Goal: Information Seeking & Learning: Compare options

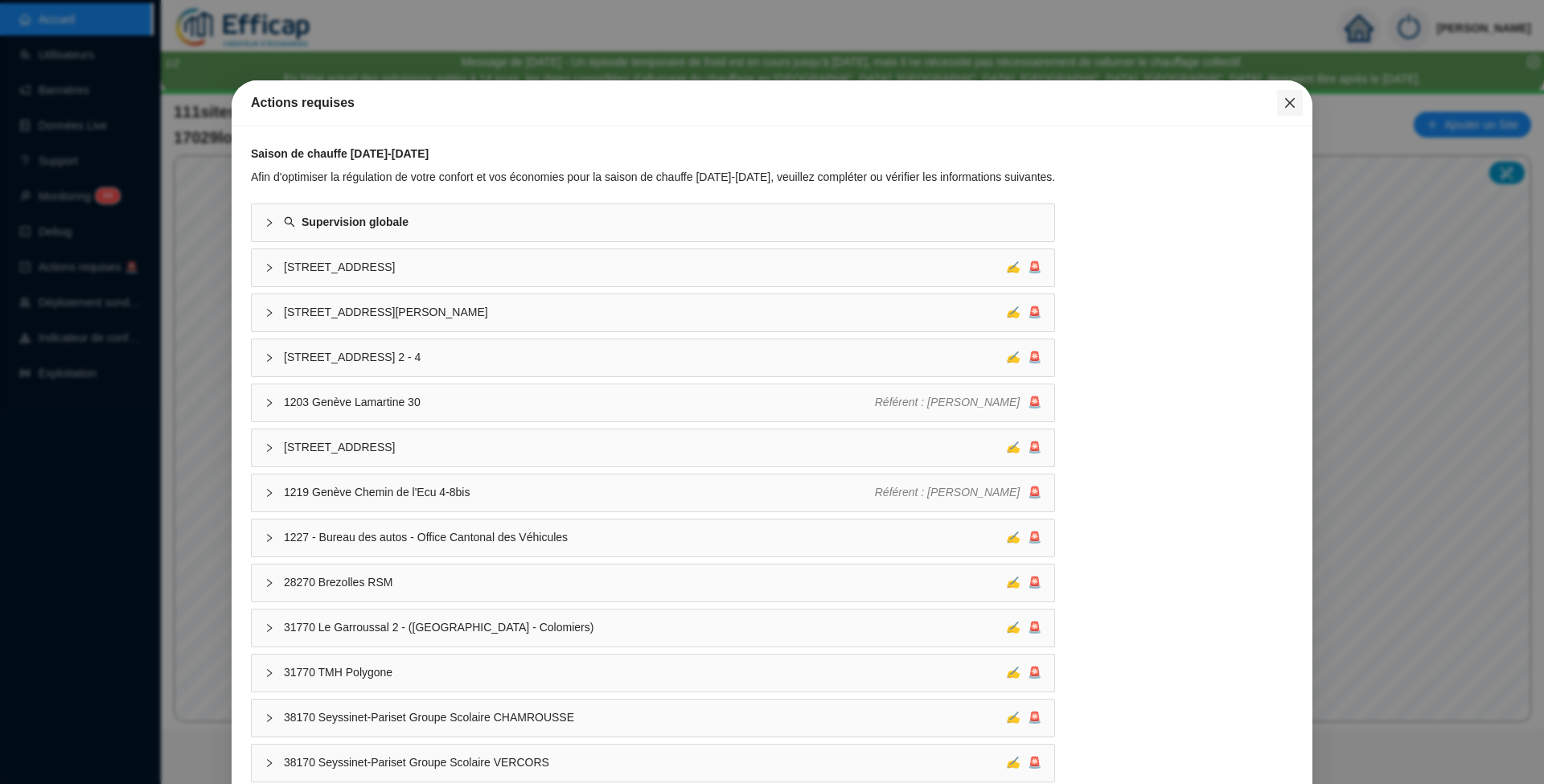
click at [1284, 97] on icon "close" at bounding box center [1290, 102] width 13 height 13
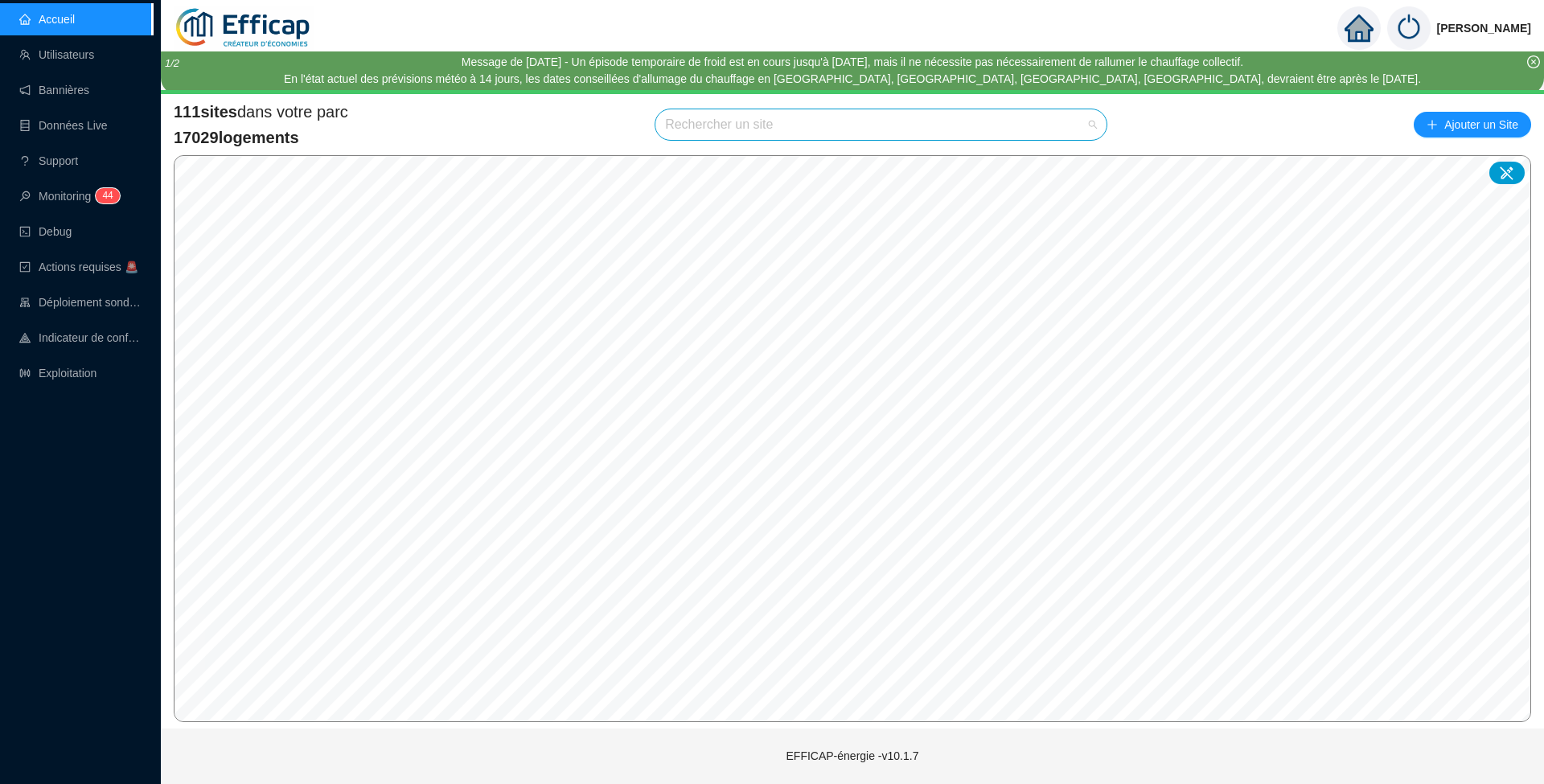
click at [702, 123] on input "search" at bounding box center [874, 125] width 418 height 31
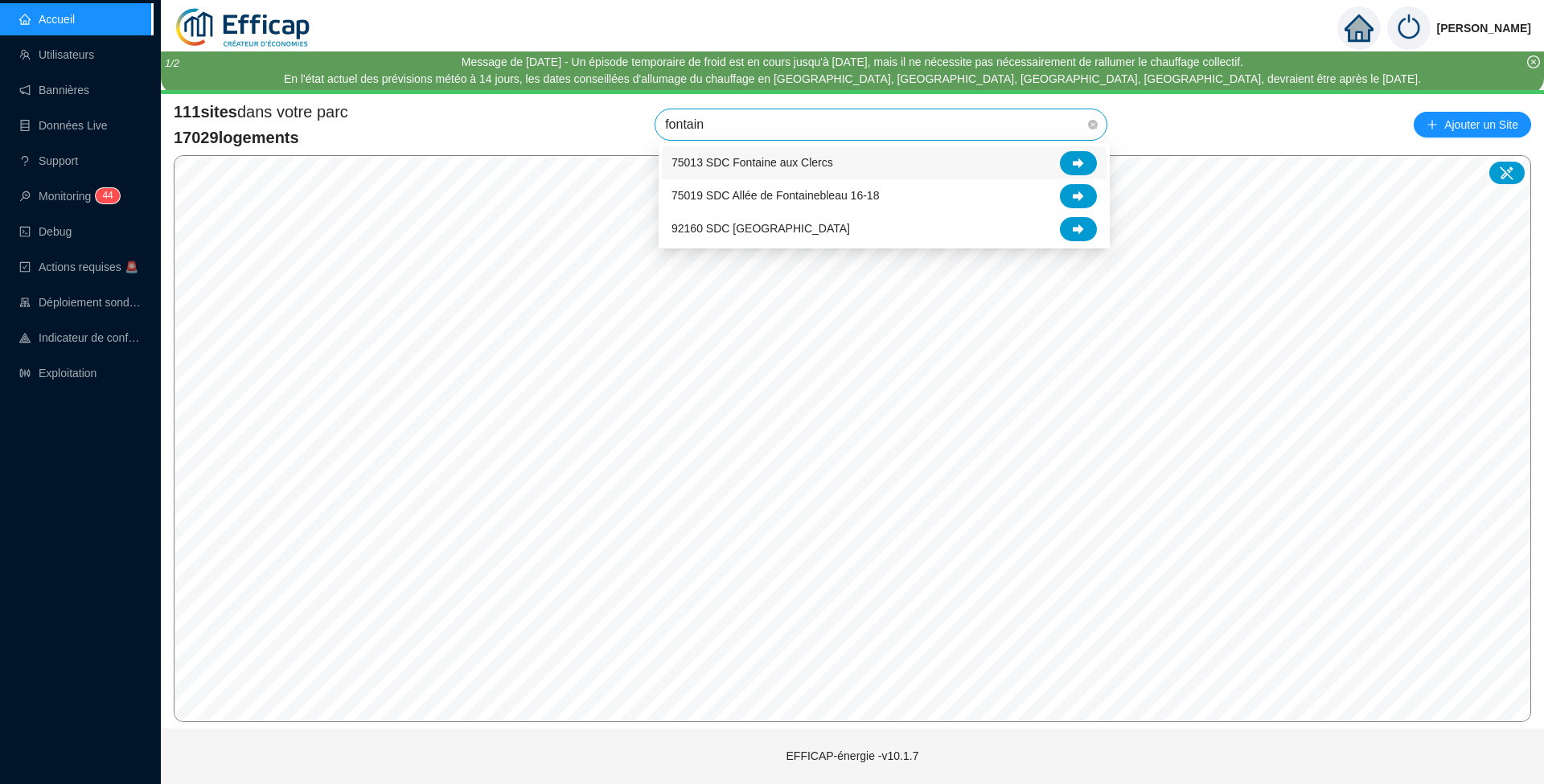
type input "fontaine"
click at [1074, 224] on icon at bounding box center [1078, 229] width 11 height 11
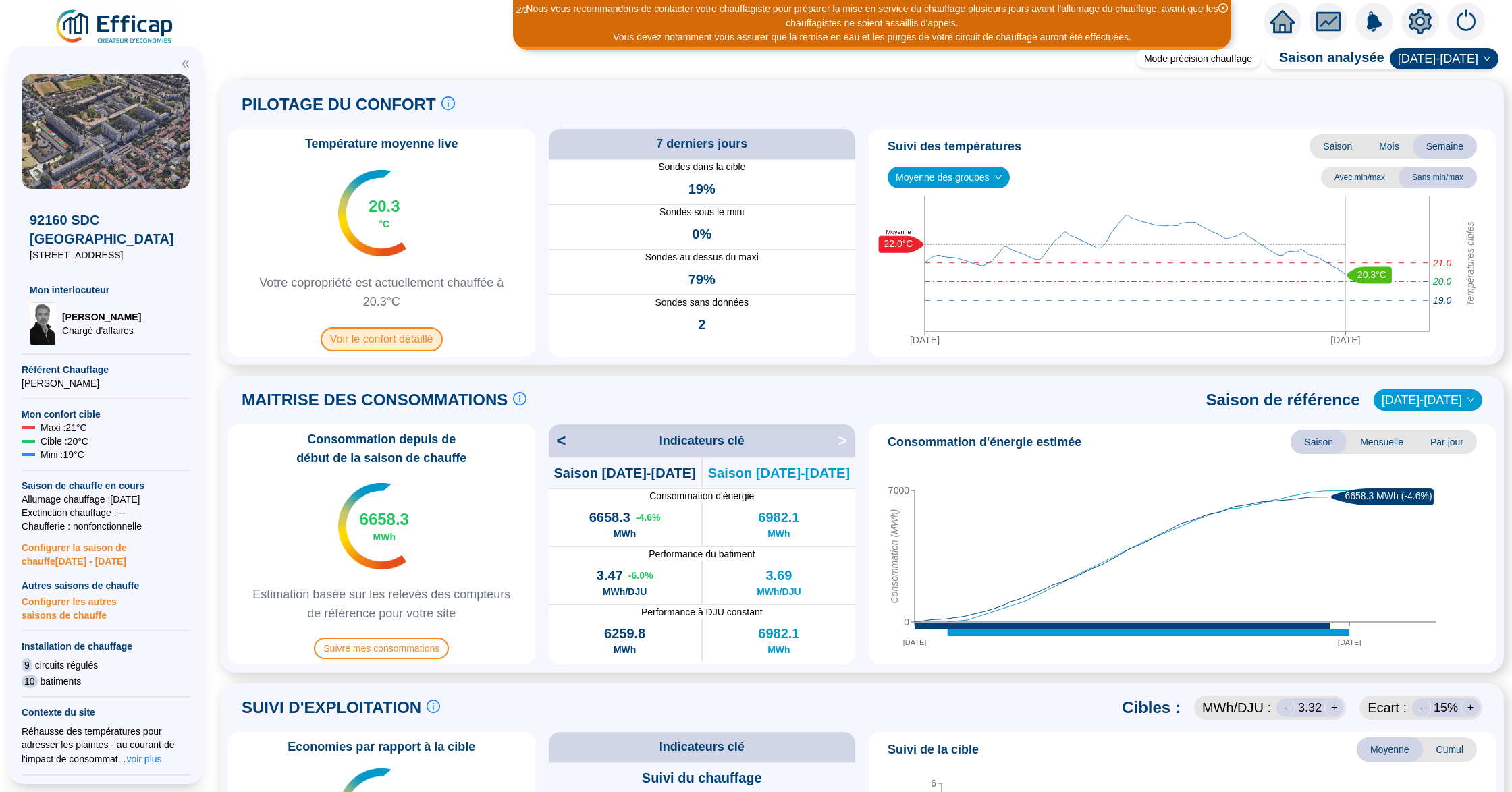
click at [395, 346] on span "Voir le confort détaillé" at bounding box center [381, 340] width 122 height 25
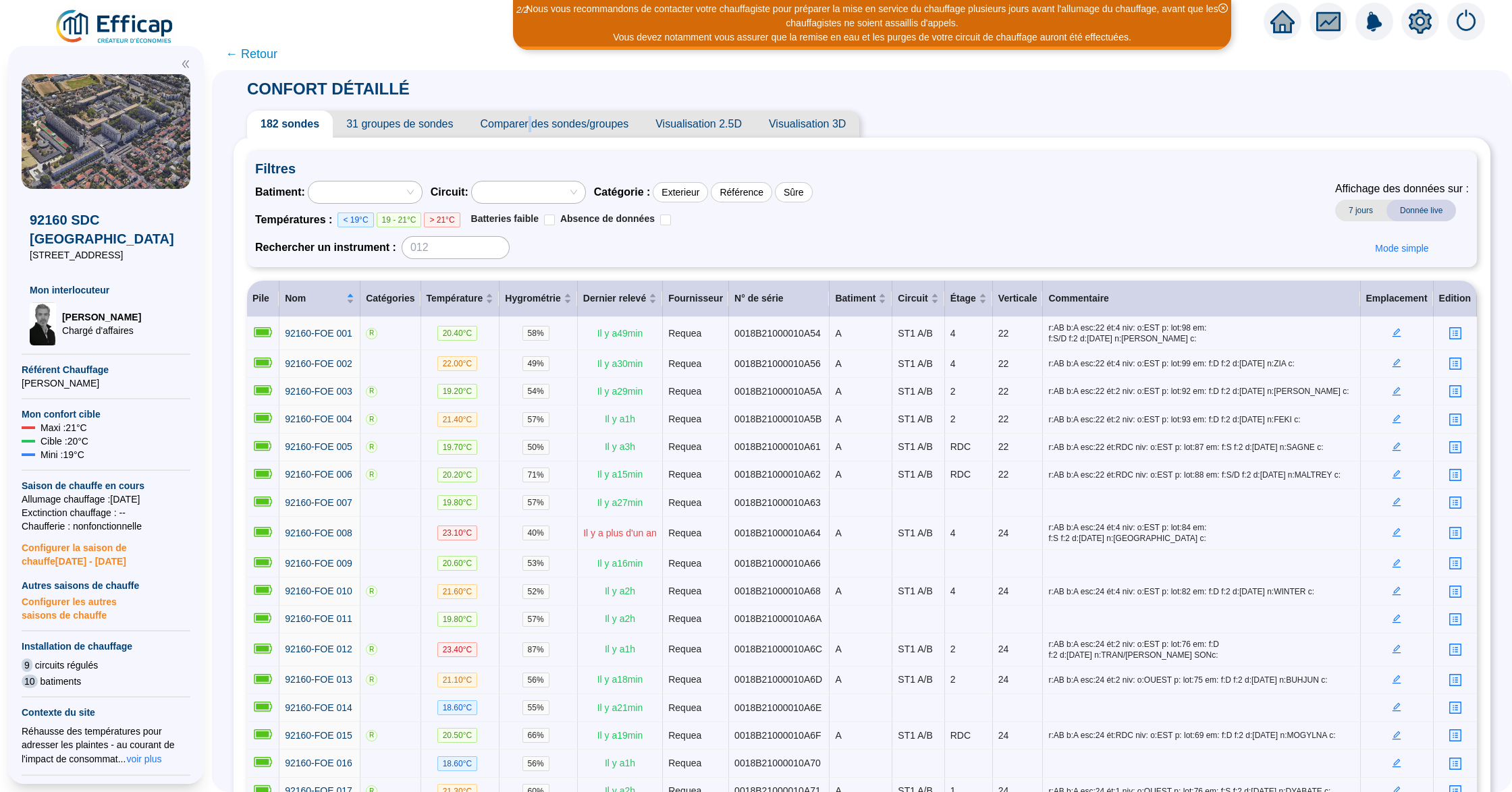
click at [539, 123] on span "Comparer des sondes/groupes" at bounding box center [554, 123] width 175 height 27
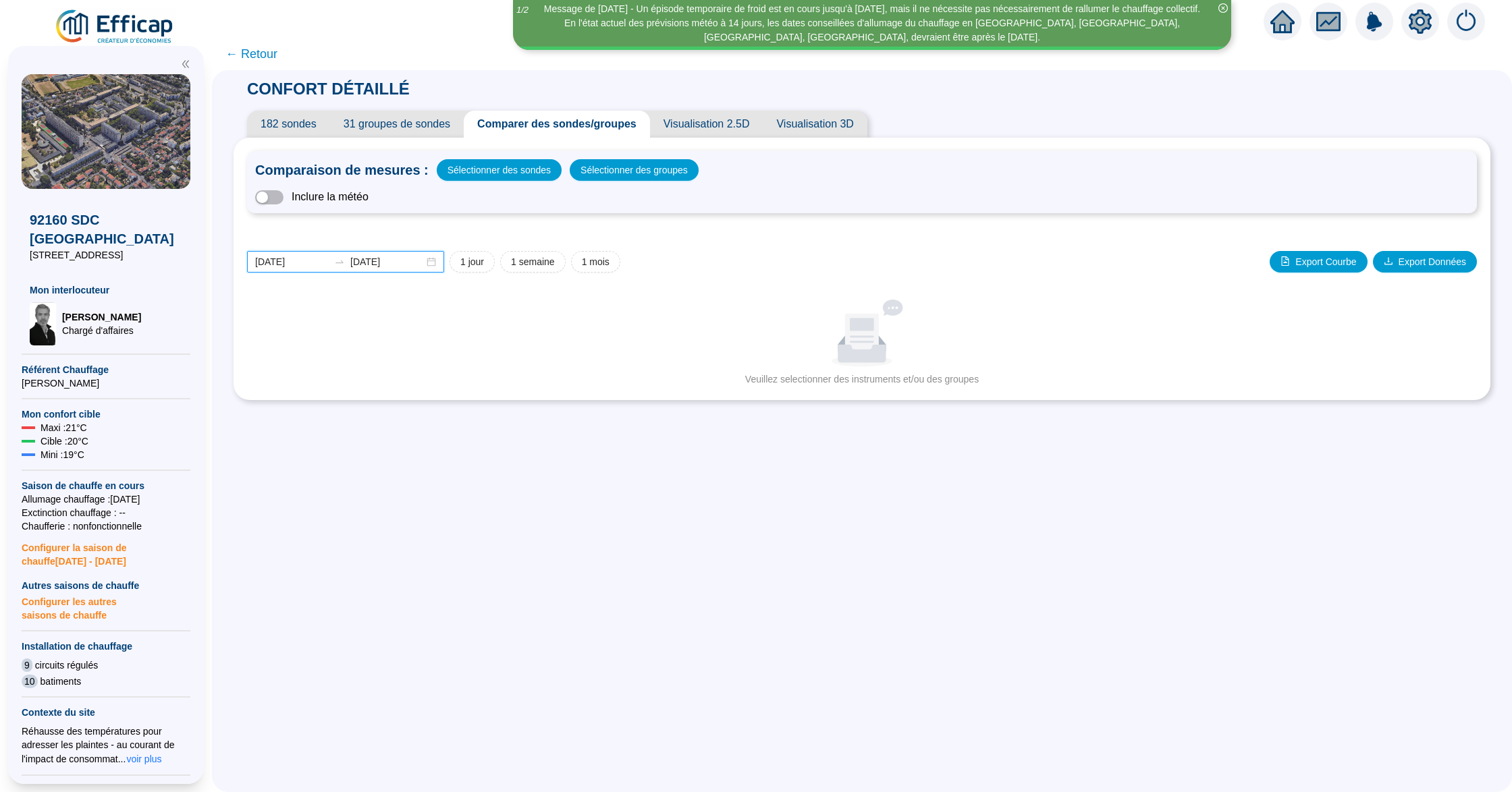
click at [317, 265] on input "2025-09-16" at bounding box center [292, 263] width 74 height 14
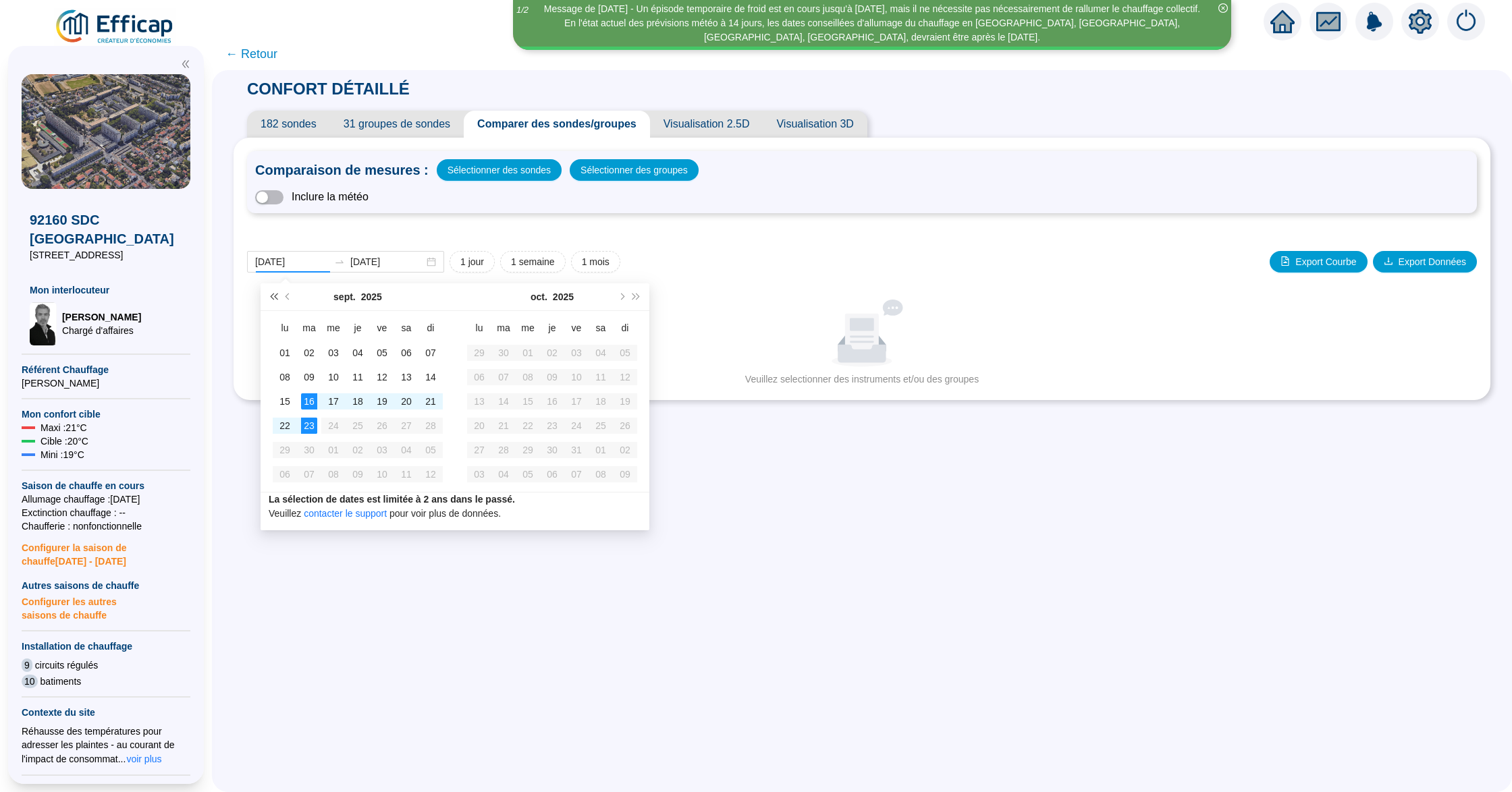
click at [276, 297] on span "Année précédente (Ctrl + gauche)" at bounding box center [273, 296] width 6 height 6
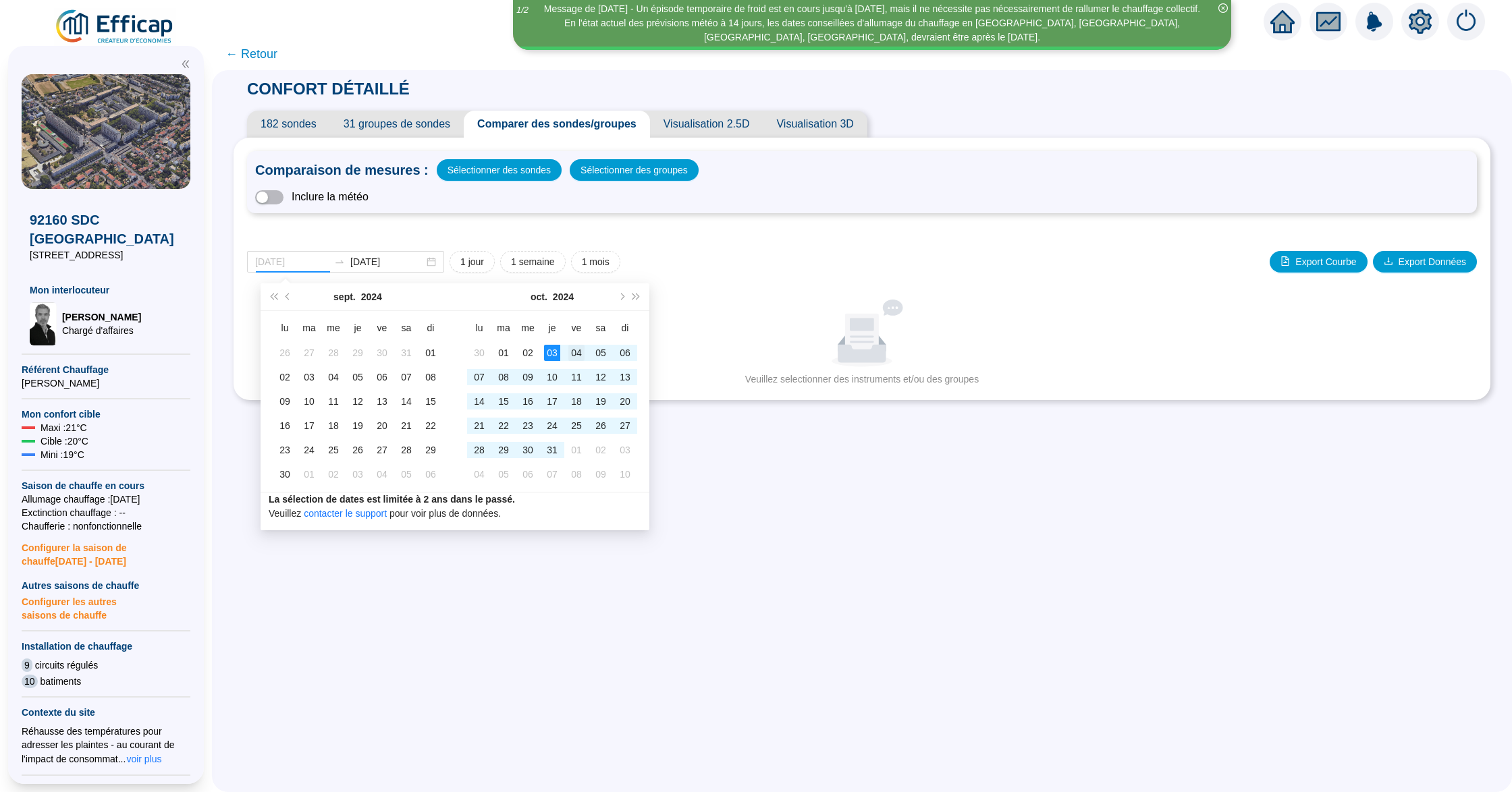
type input "[DATE]"
click at [578, 360] on div "04" at bounding box center [576, 353] width 16 height 16
click at [288, 297] on span "Mois précédent (PageUp)" at bounding box center [289, 296] width 6 height 6
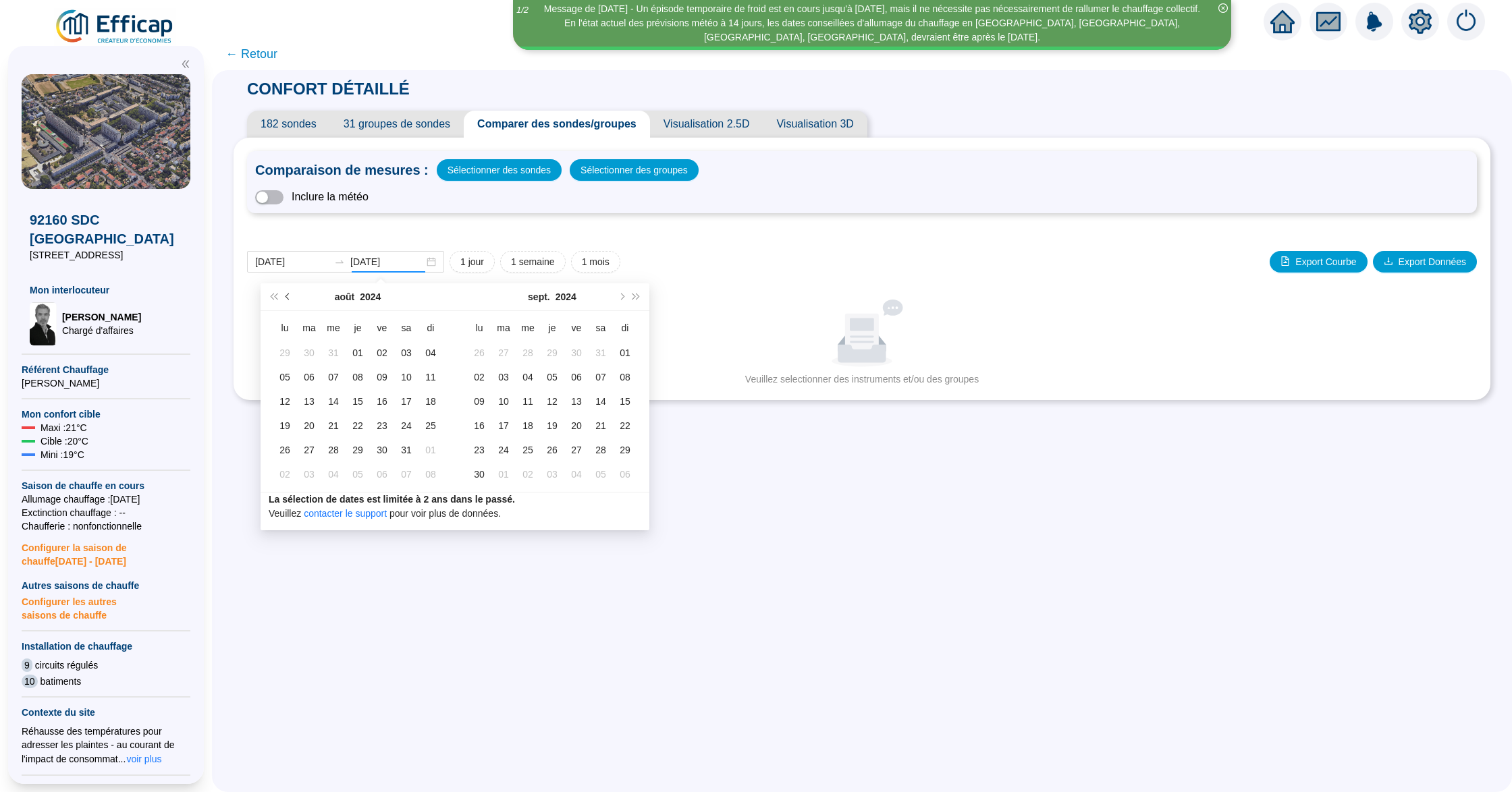
click at [288, 297] on span "Mois précédent (PageUp)" at bounding box center [289, 296] width 6 height 6
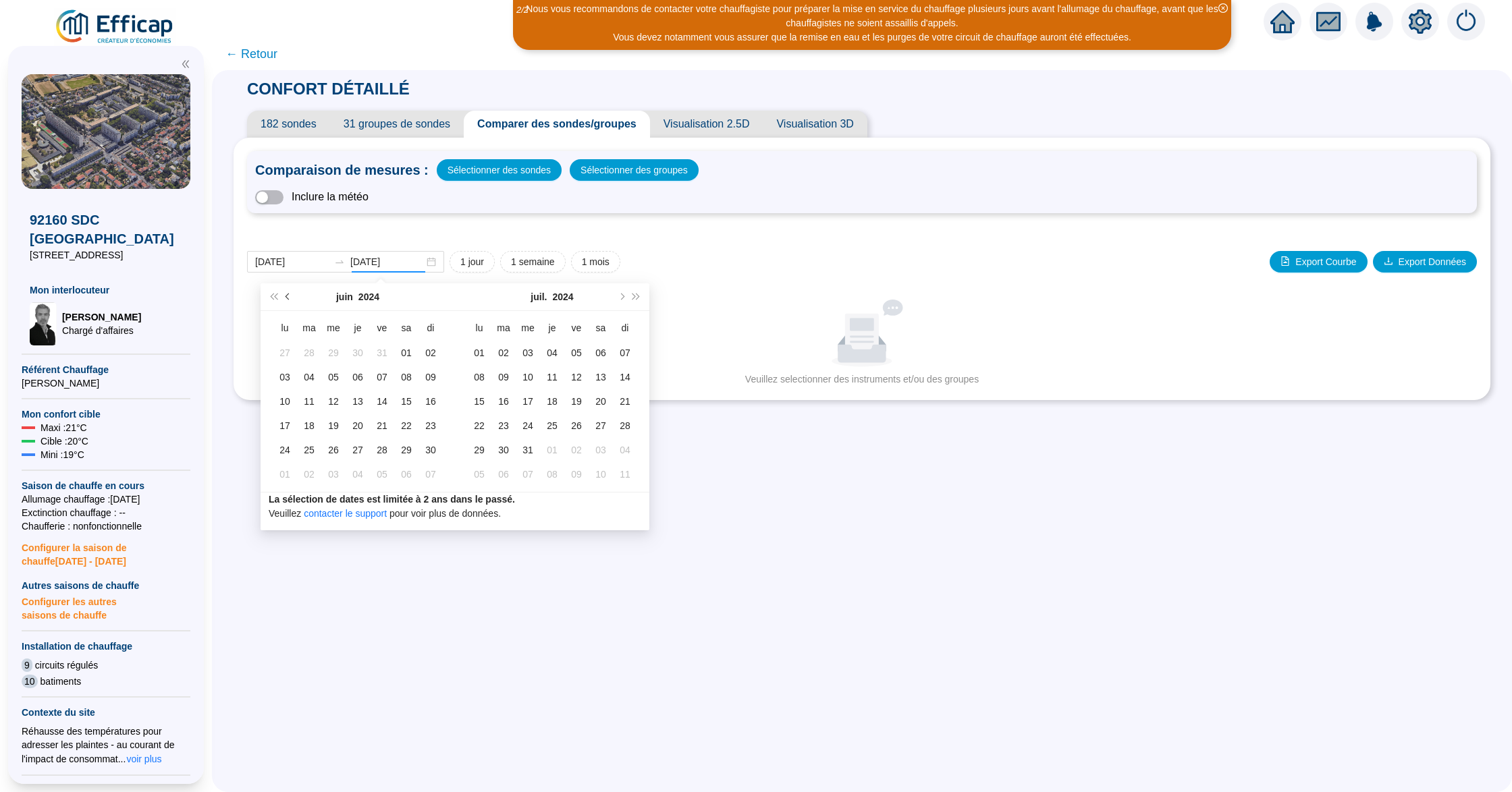
click at [288, 297] on span "Mois précédent (PageUp)" at bounding box center [289, 296] width 6 height 6
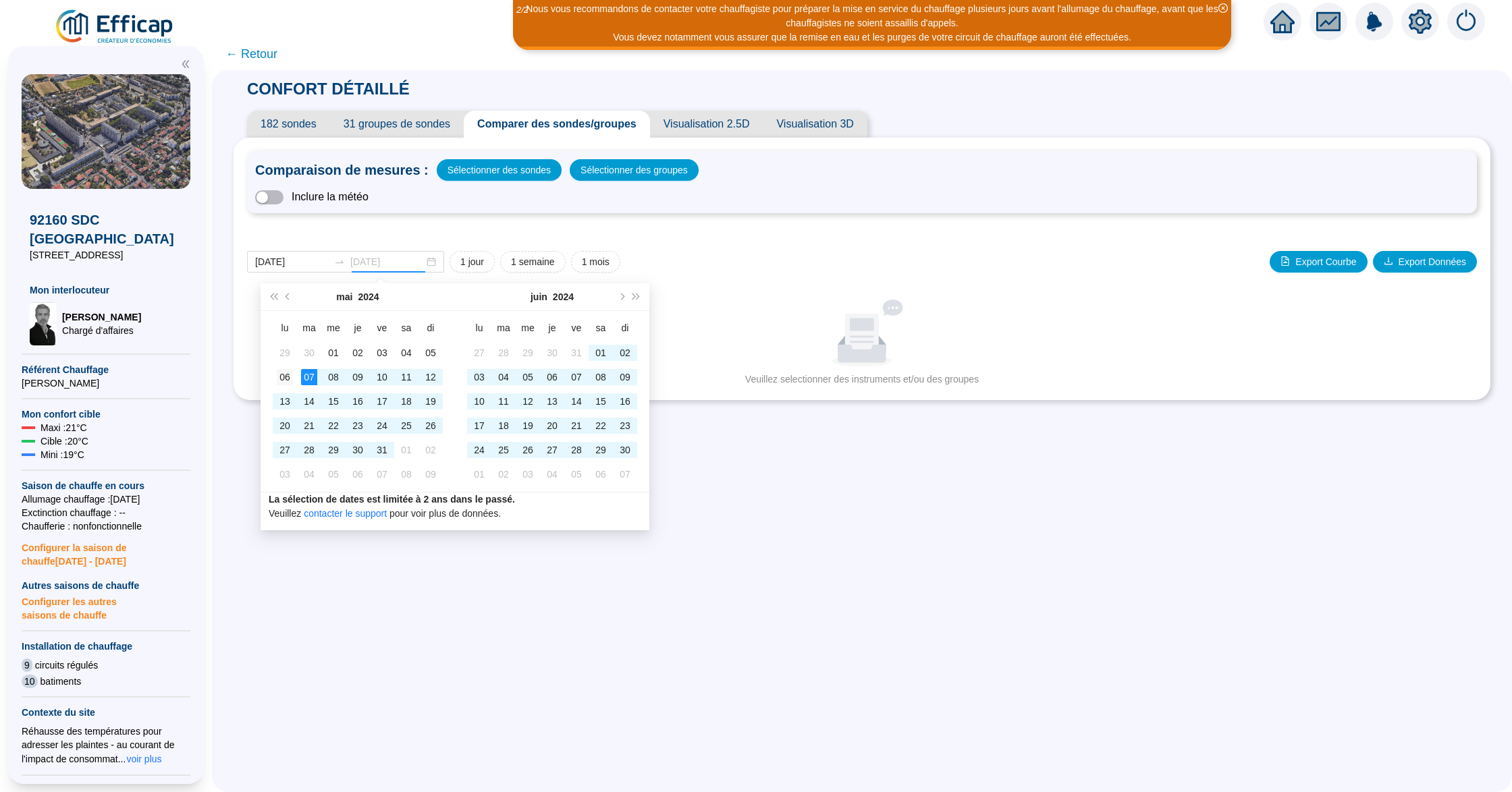
type input "[DATE]"
click at [286, 377] on div "06" at bounding box center [285, 377] width 16 height 16
type input "[DATE]"
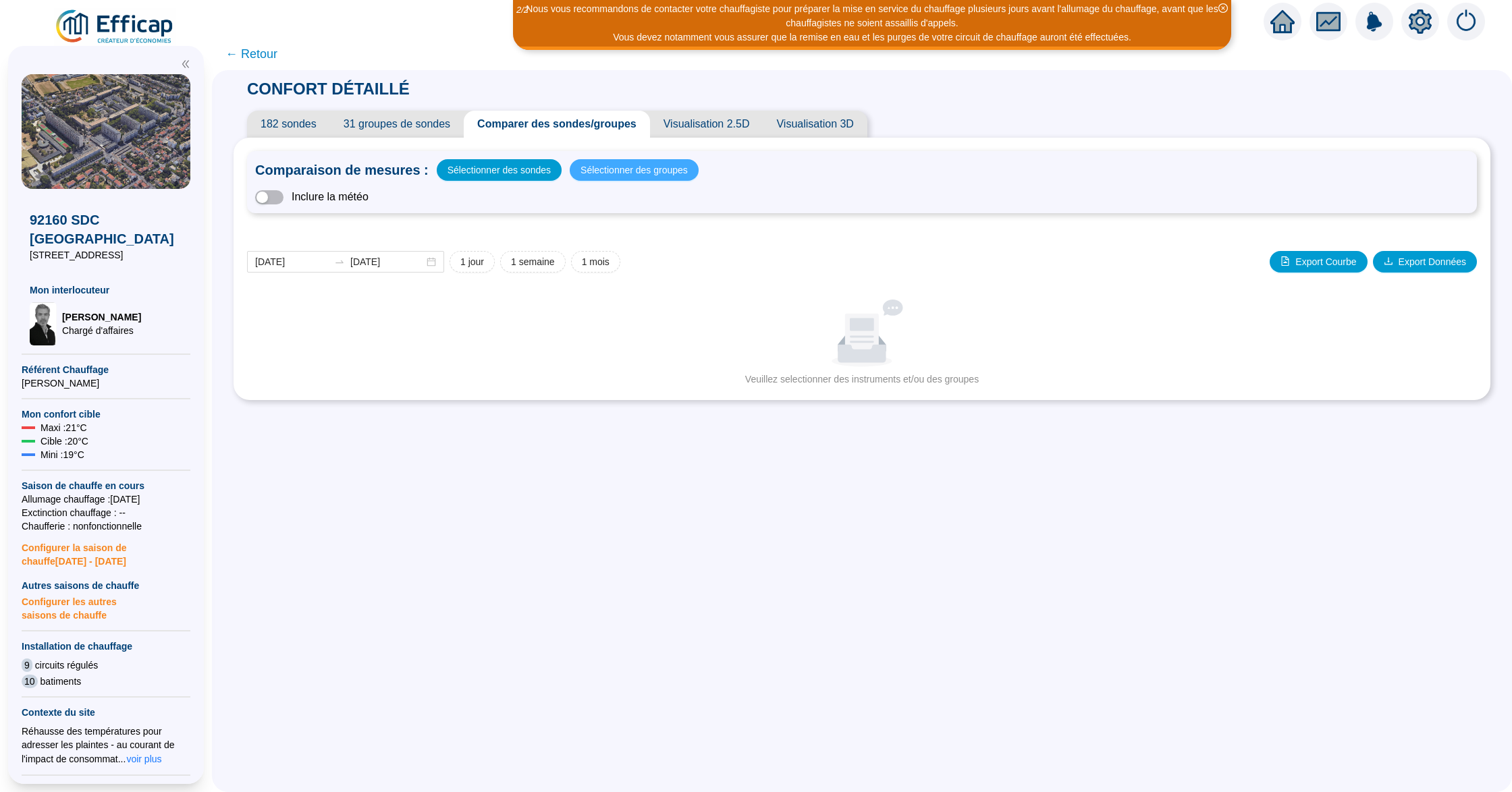
click at [605, 173] on span "Sélectionner des groupes" at bounding box center [634, 170] width 107 height 19
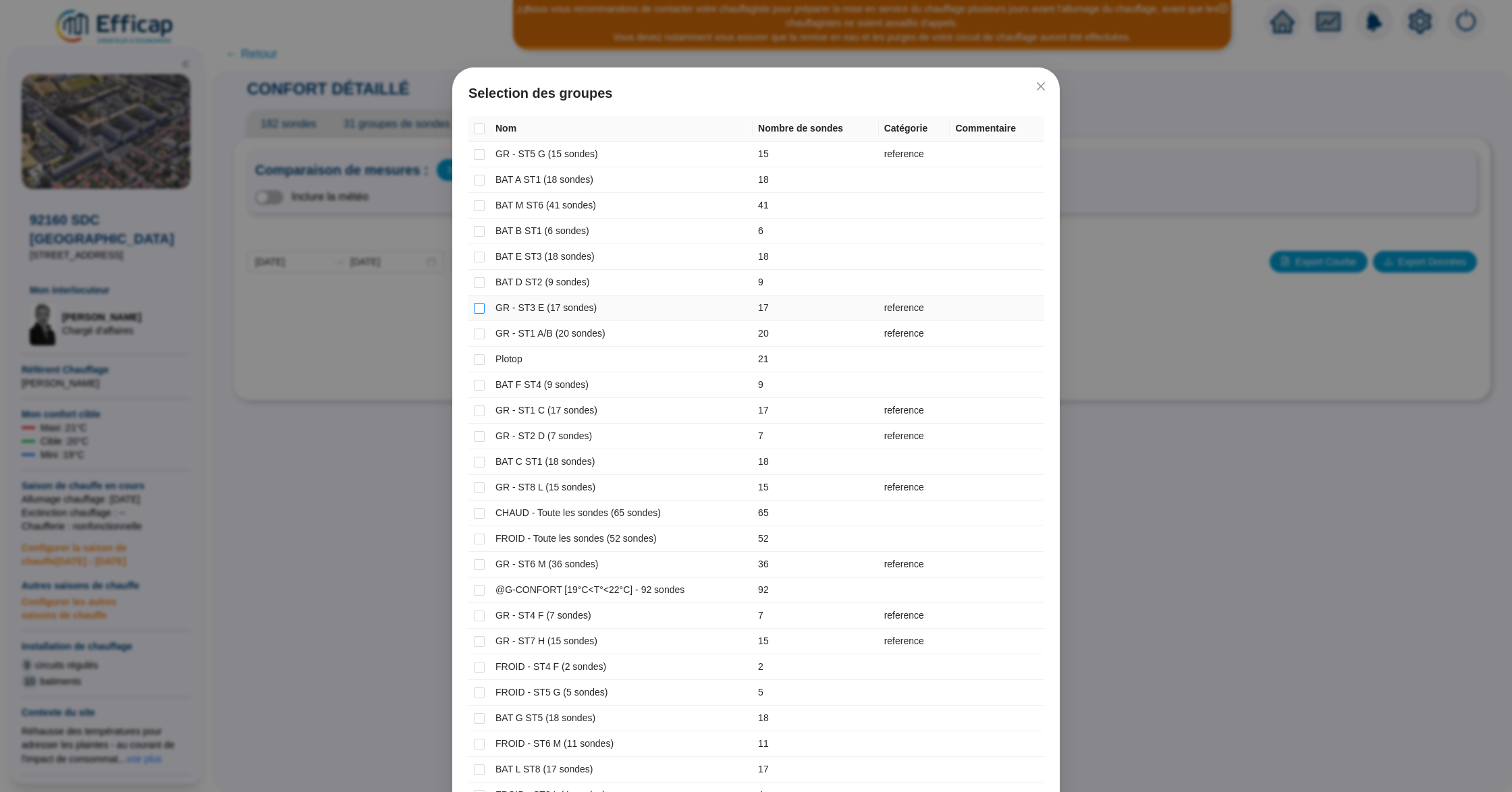
click at [474, 309] on input "checkbox" at bounding box center [479, 308] width 11 height 11
checkbox input "true"
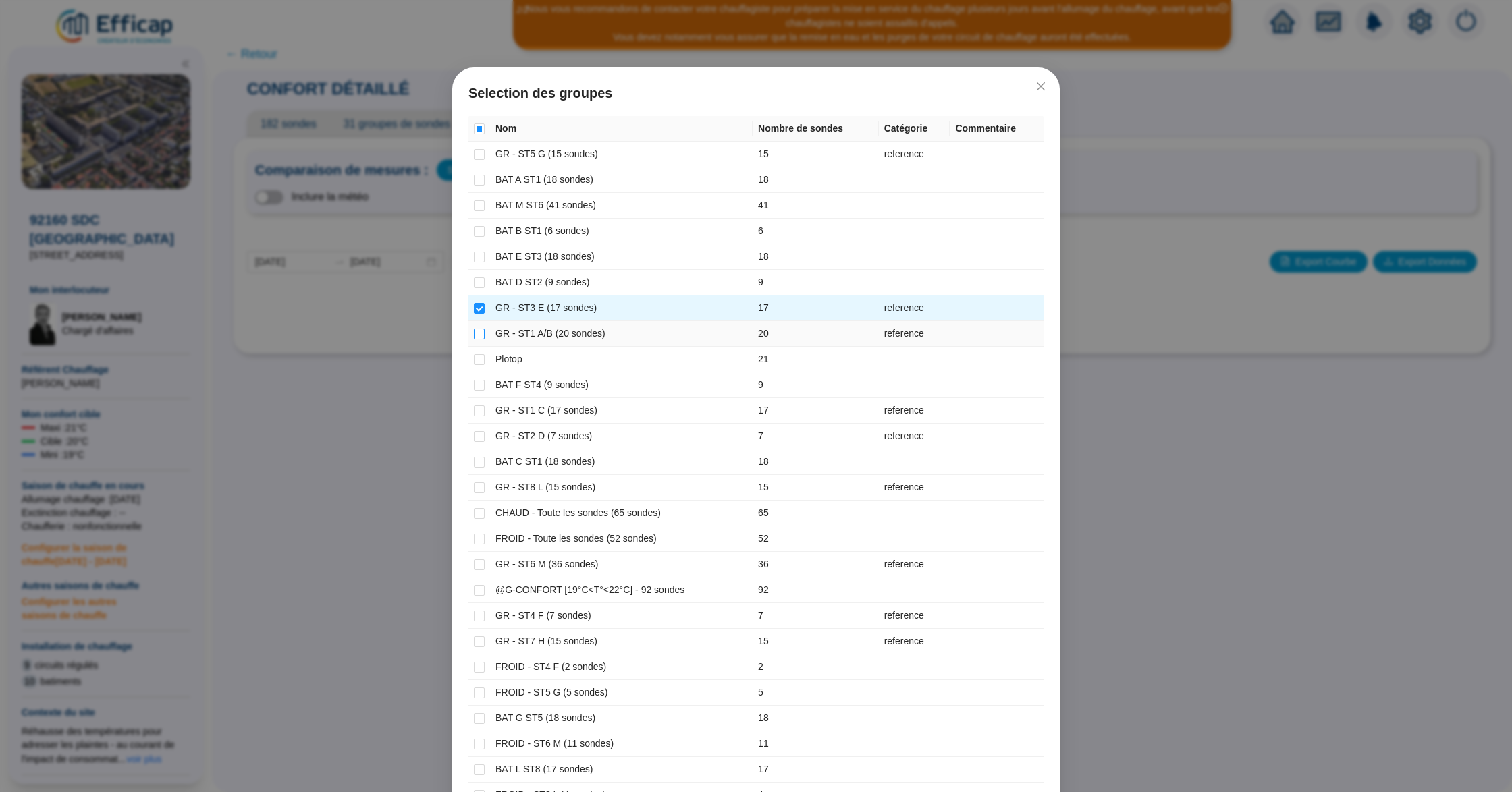
click at [474, 333] on input "checkbox" at bounding box center [479, 334] width 11 height 11
checkbox input "true"
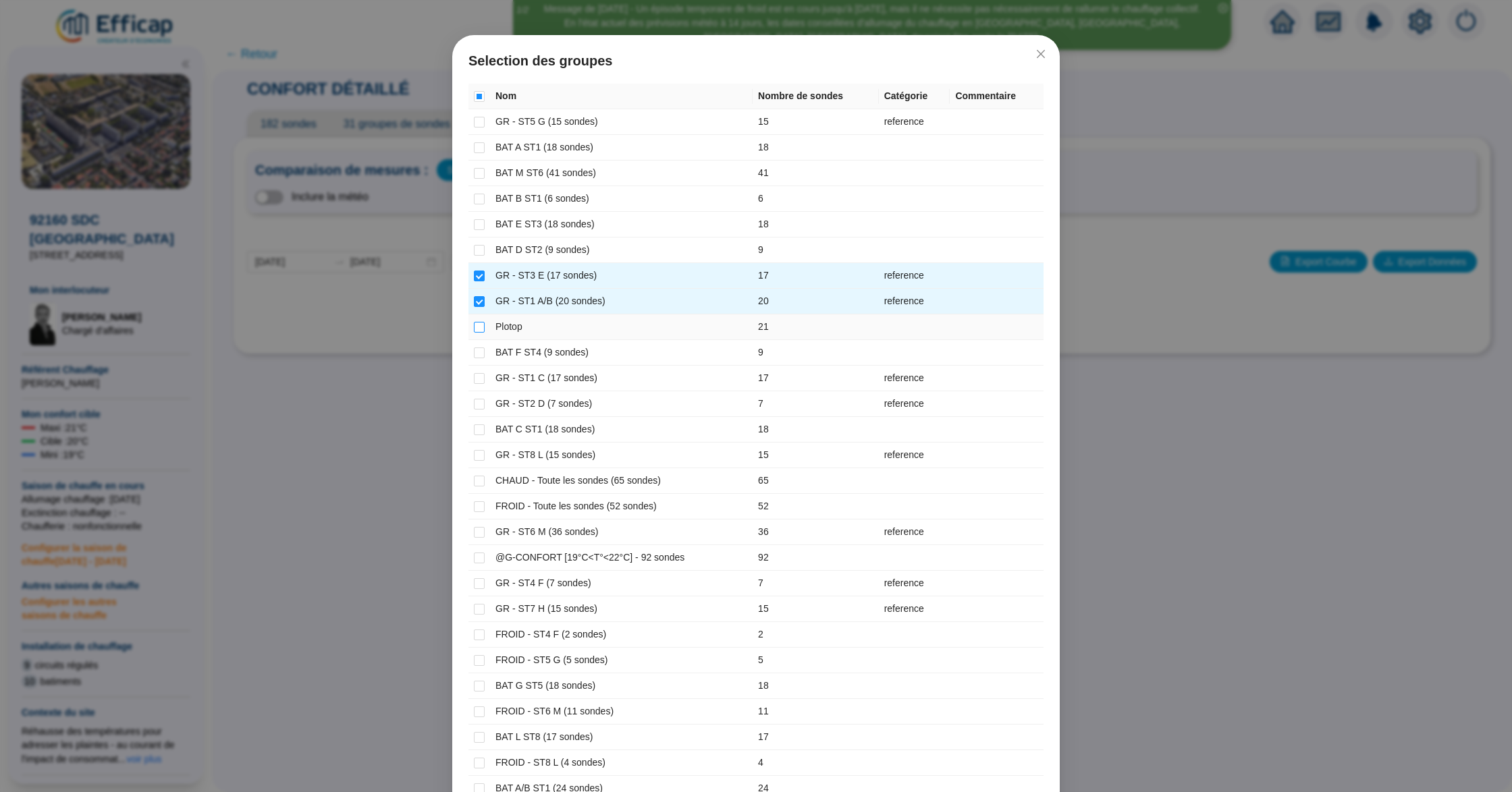
scroll to position [89, 0]
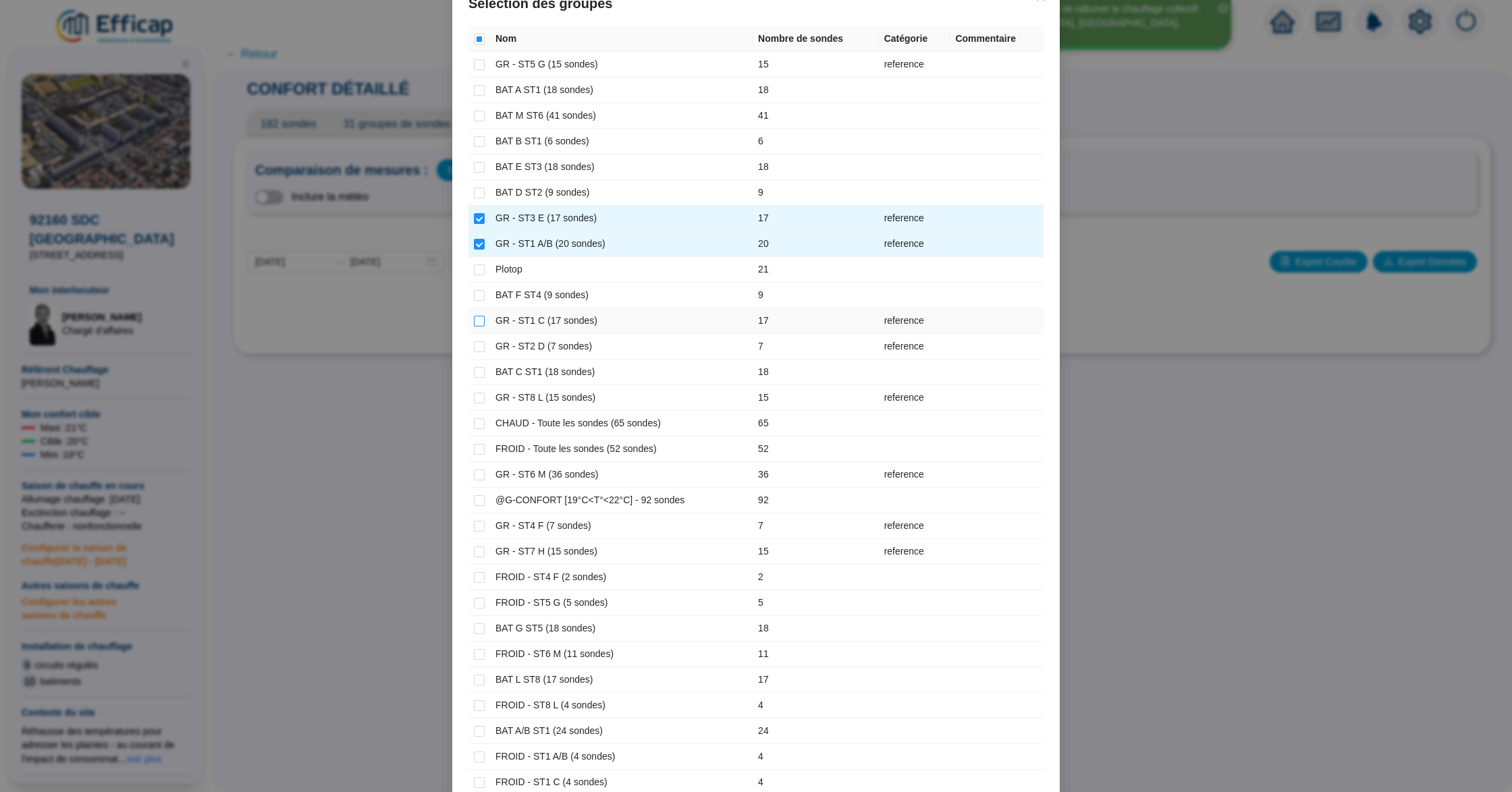
click at [474, 319] on input "checkbox" at bounding box center [479, 321] width 11 height 11
checkbox input "true"
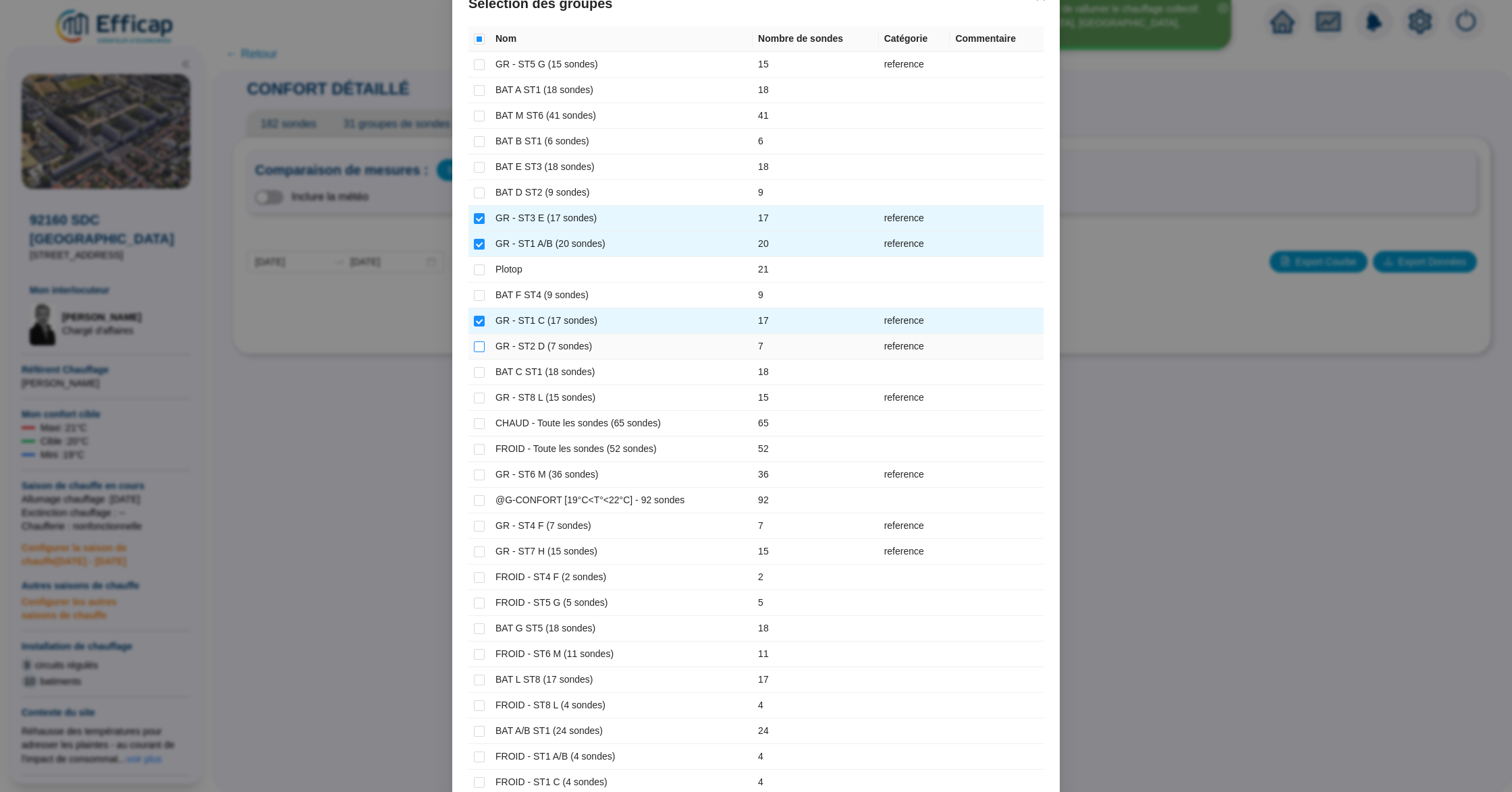
click at [474, 352] on input "checkbox" at bounding box center [479, 346] width 11 height 11
checkbox input "true"
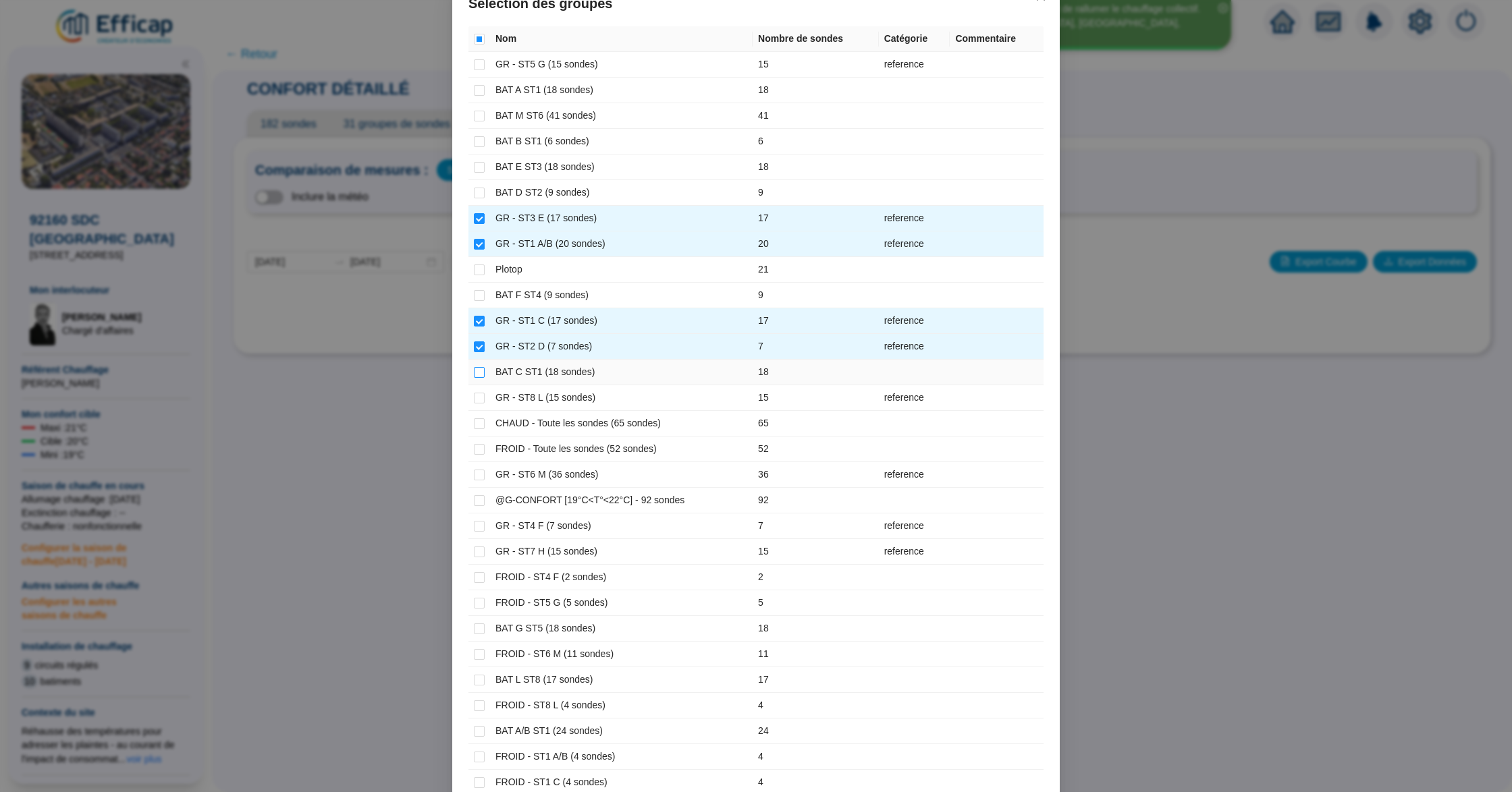
click at [474, 378] on input "checkbox" at bounding box center [479, 372] width 11 height 11
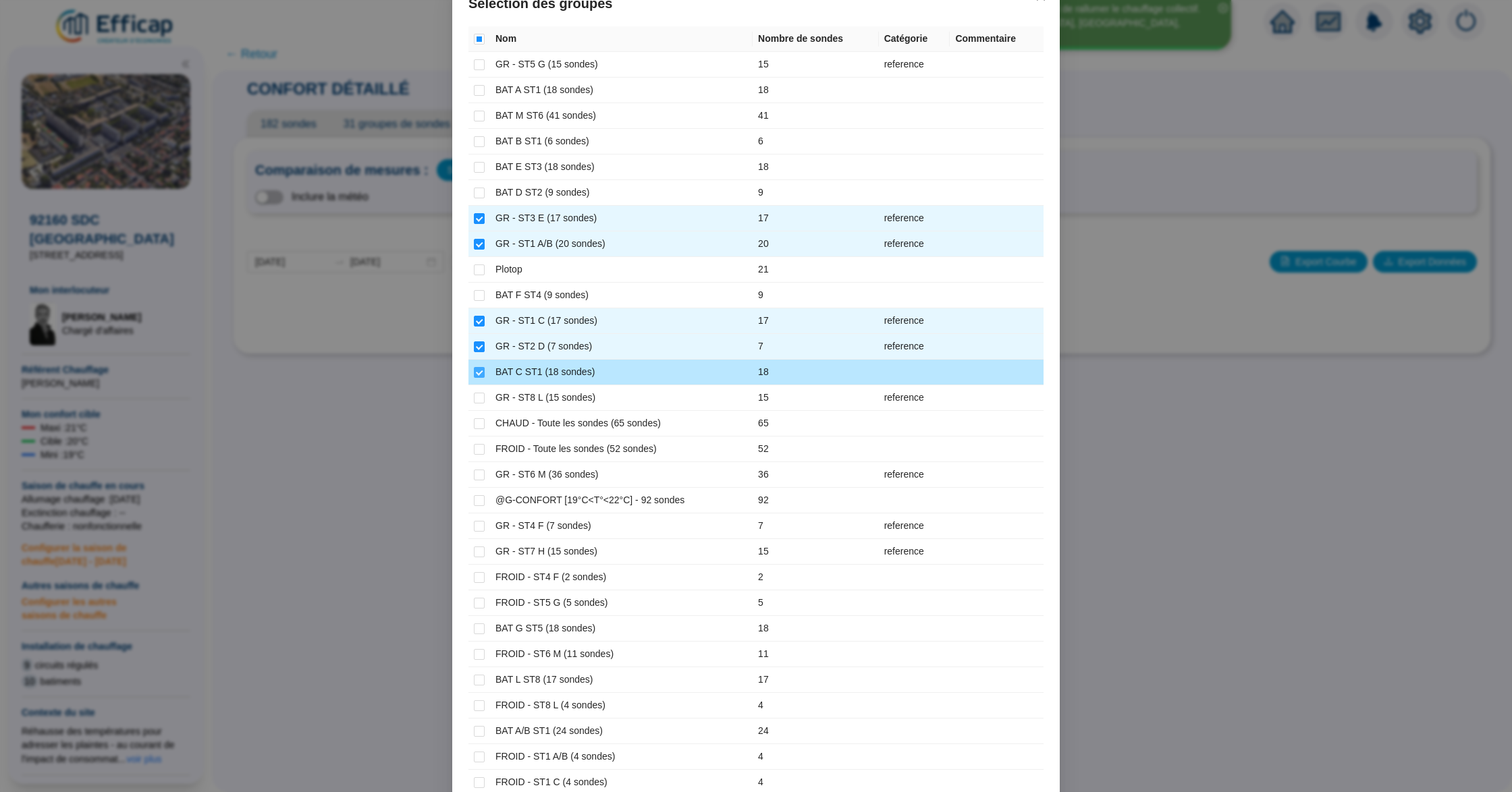
click at [474, 378] on input "checkbox" at bounding box center [479, 372] width 11 height 11
checkbox input "false"
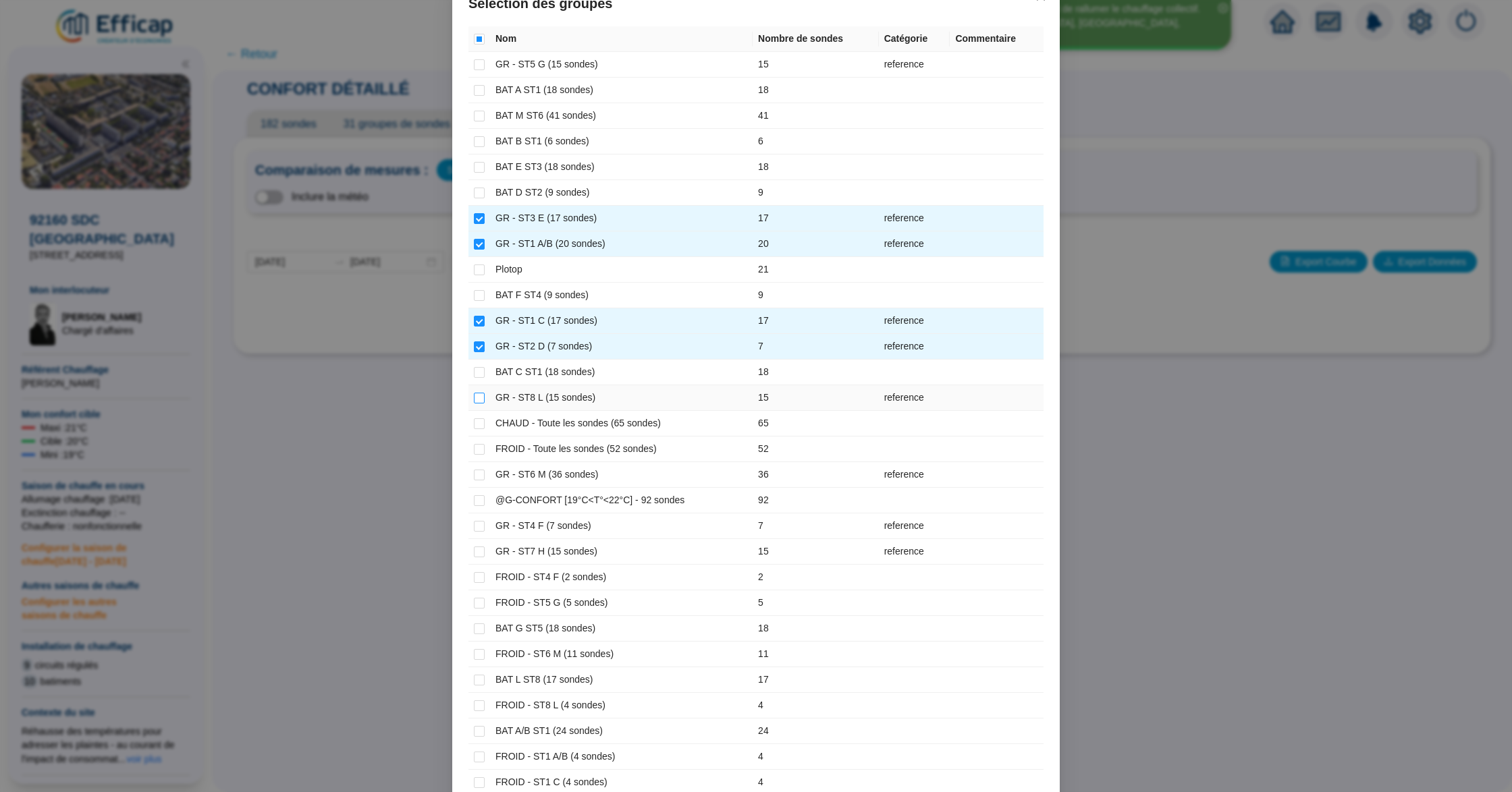
click at [474, 403] on input "checkbox" at bounding box center [479, 398] width 11 height 11
checkbox input "true"
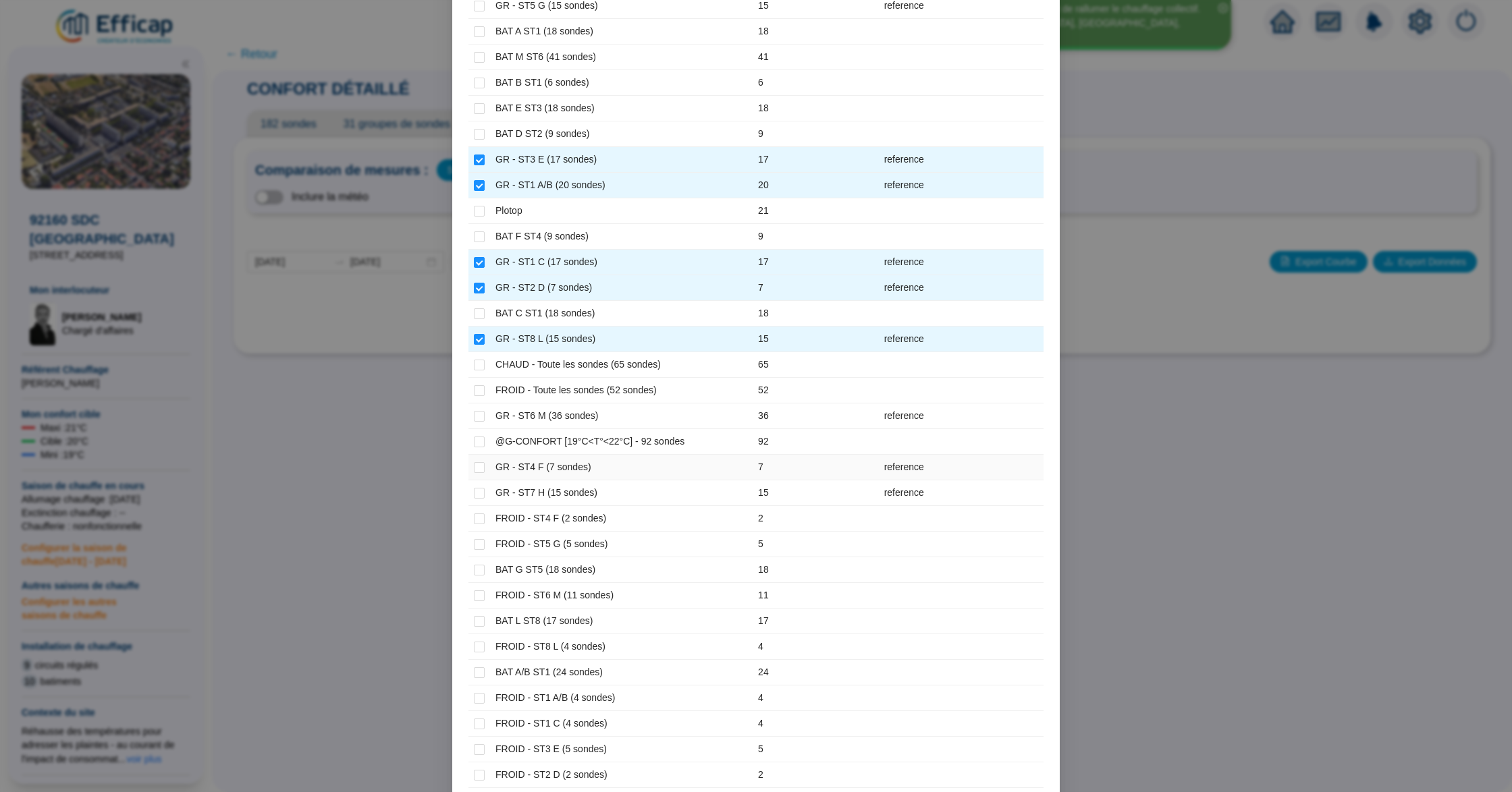
scroll to position [216, 0]
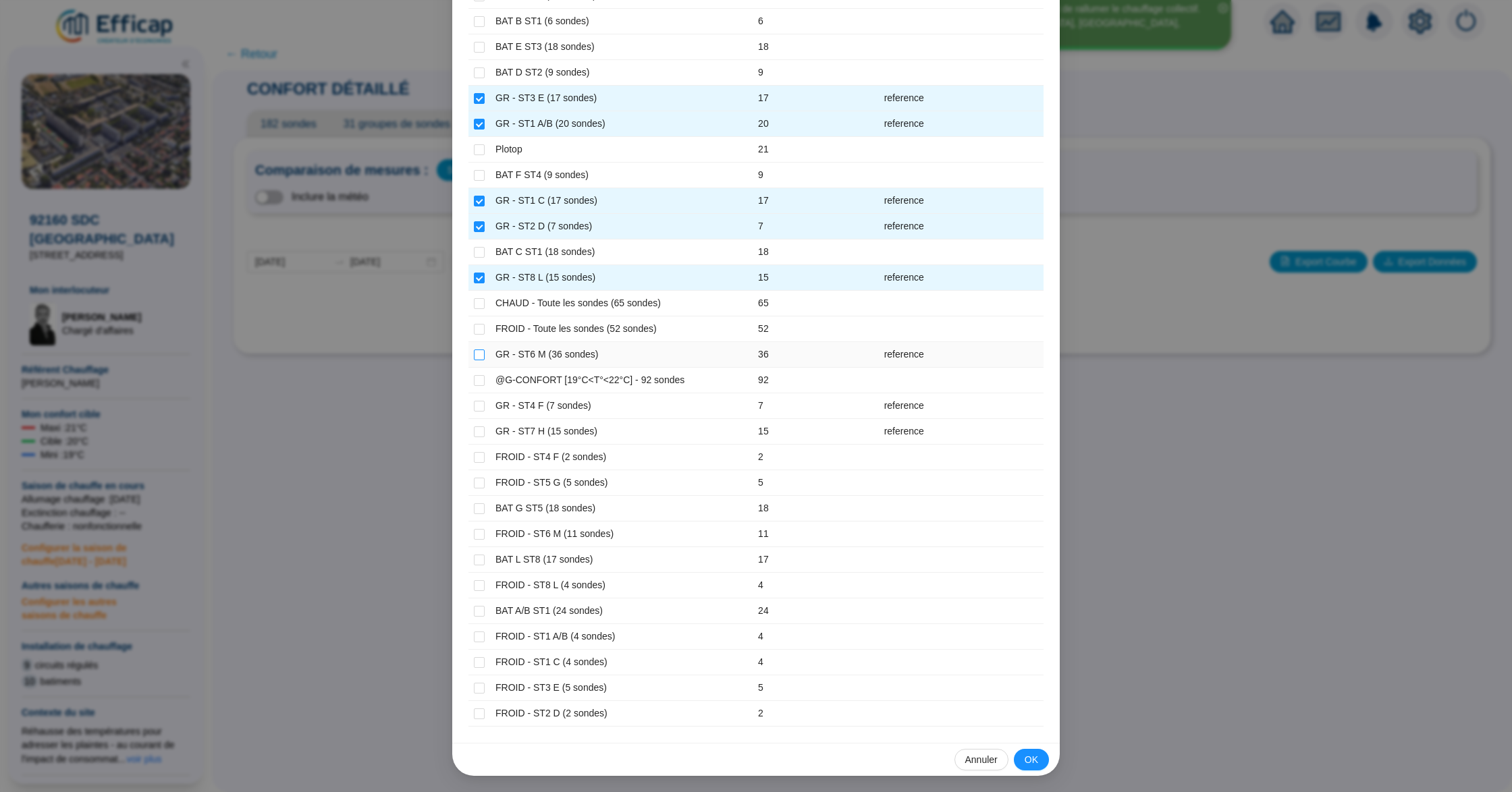
click at [474, 351] on input "checkbox" at bounding box center [479, 355] width 11 height 11
checkbox input "true"
click at [474, 401] on input "checkbox" at bounding box center [479, 406] width 11 height 11
checkbox input "true"
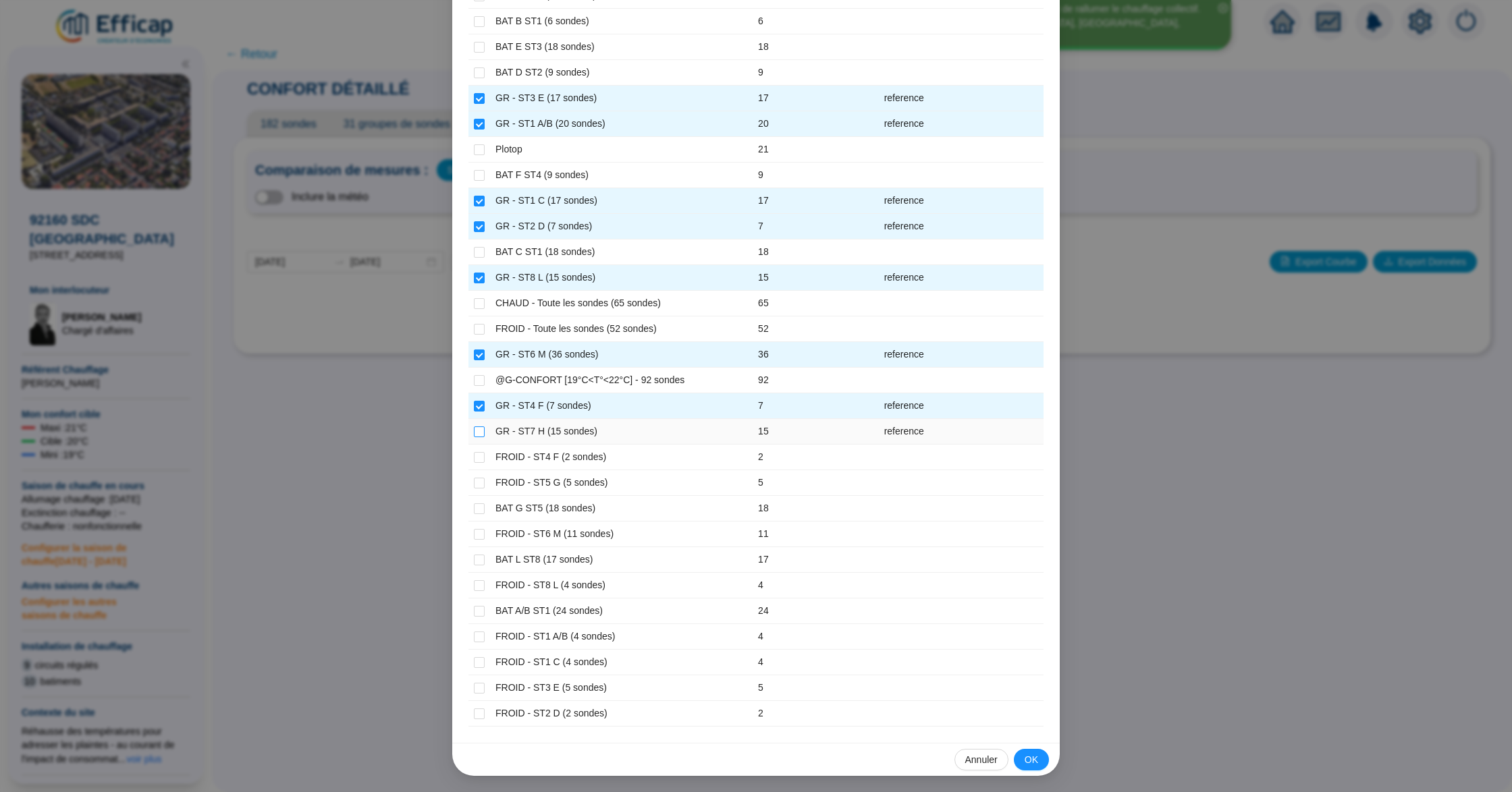
click at [474, 426] on input "checkbox" at bounding box center [479, 431] width 11 height 11
checkbox input "true"
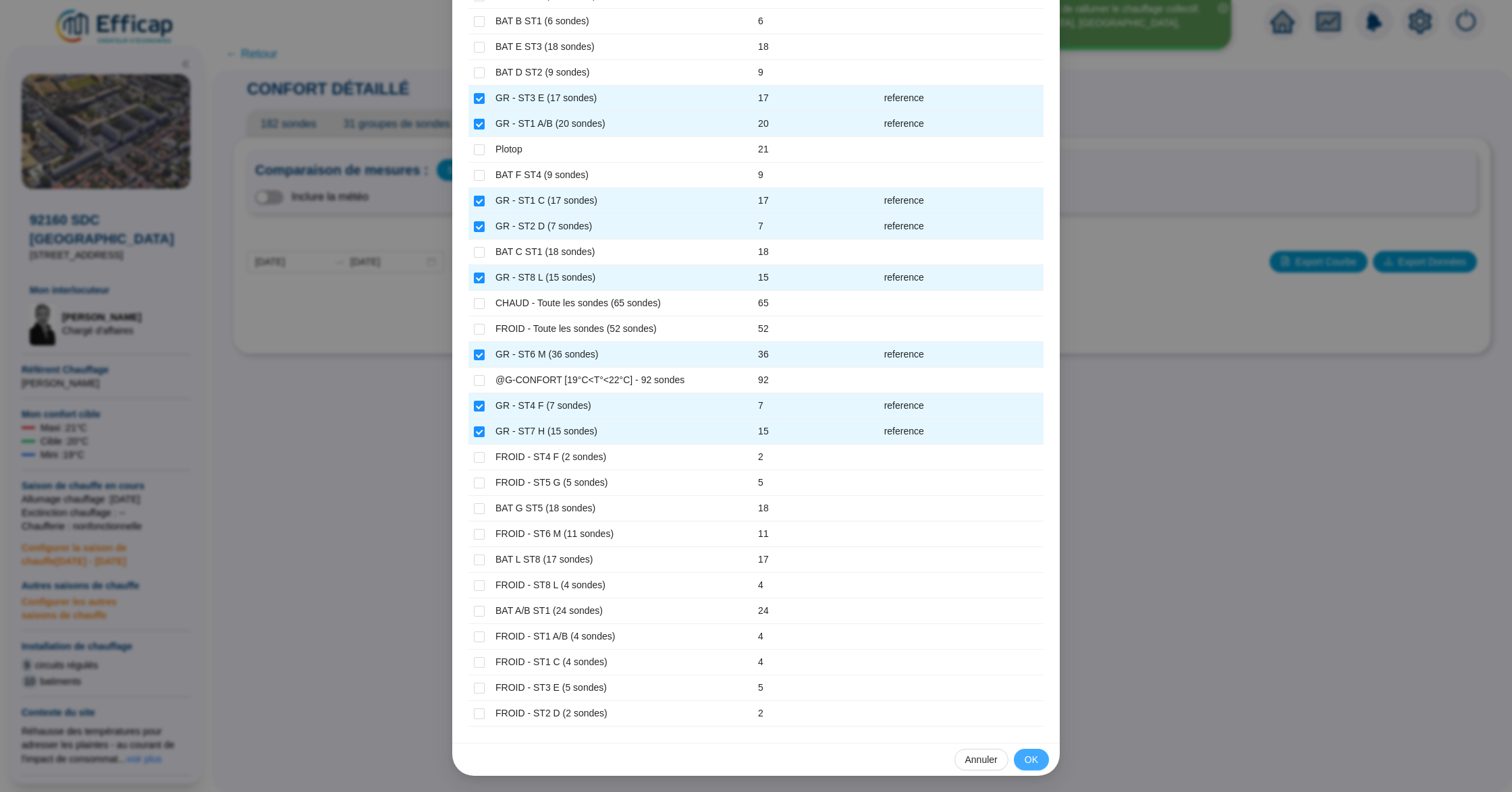
click at [1024, 657] on span "OK" at bounding box center [1031, 760] width 14 height 14
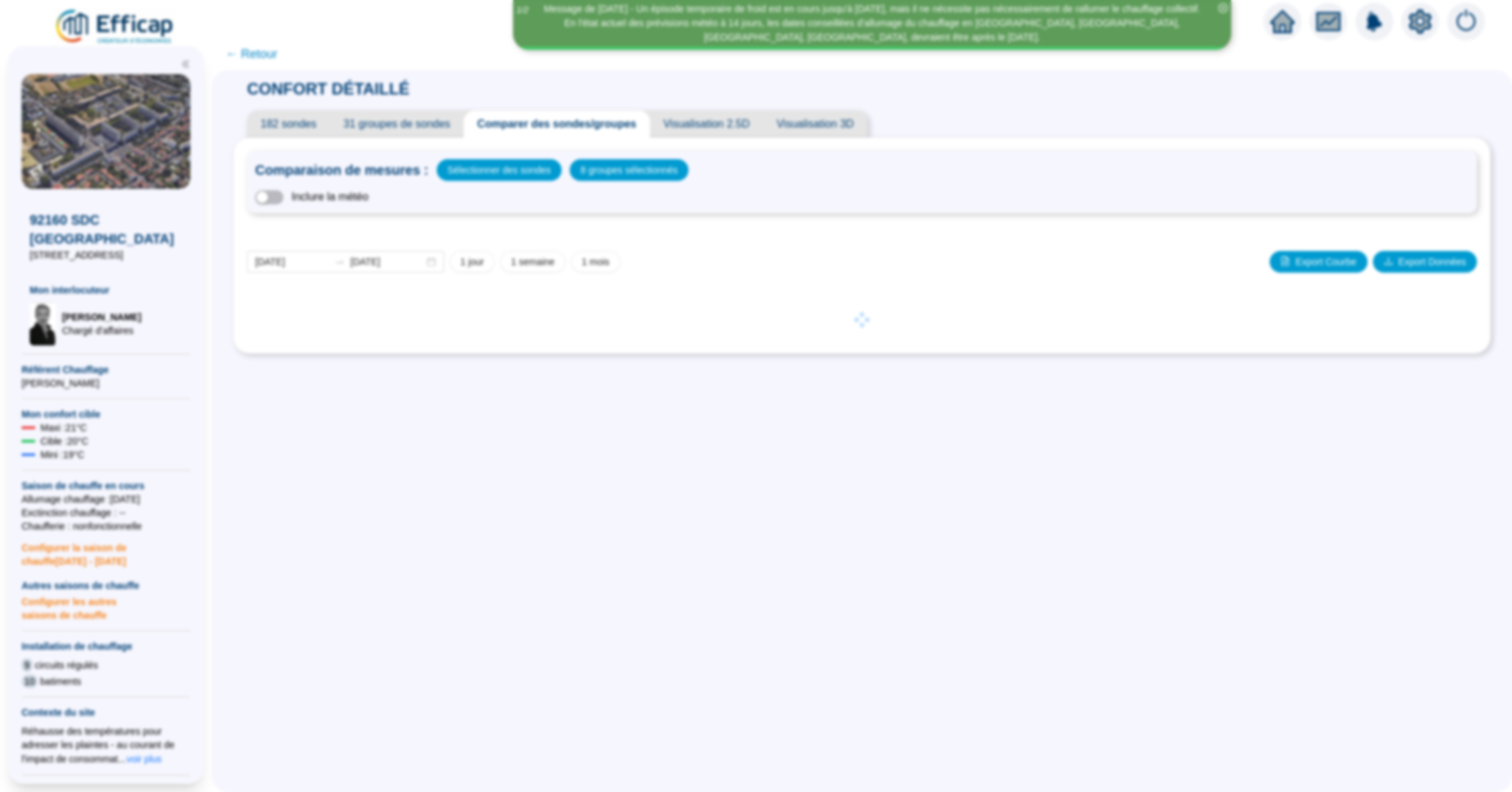
scroll to position [149, 0]
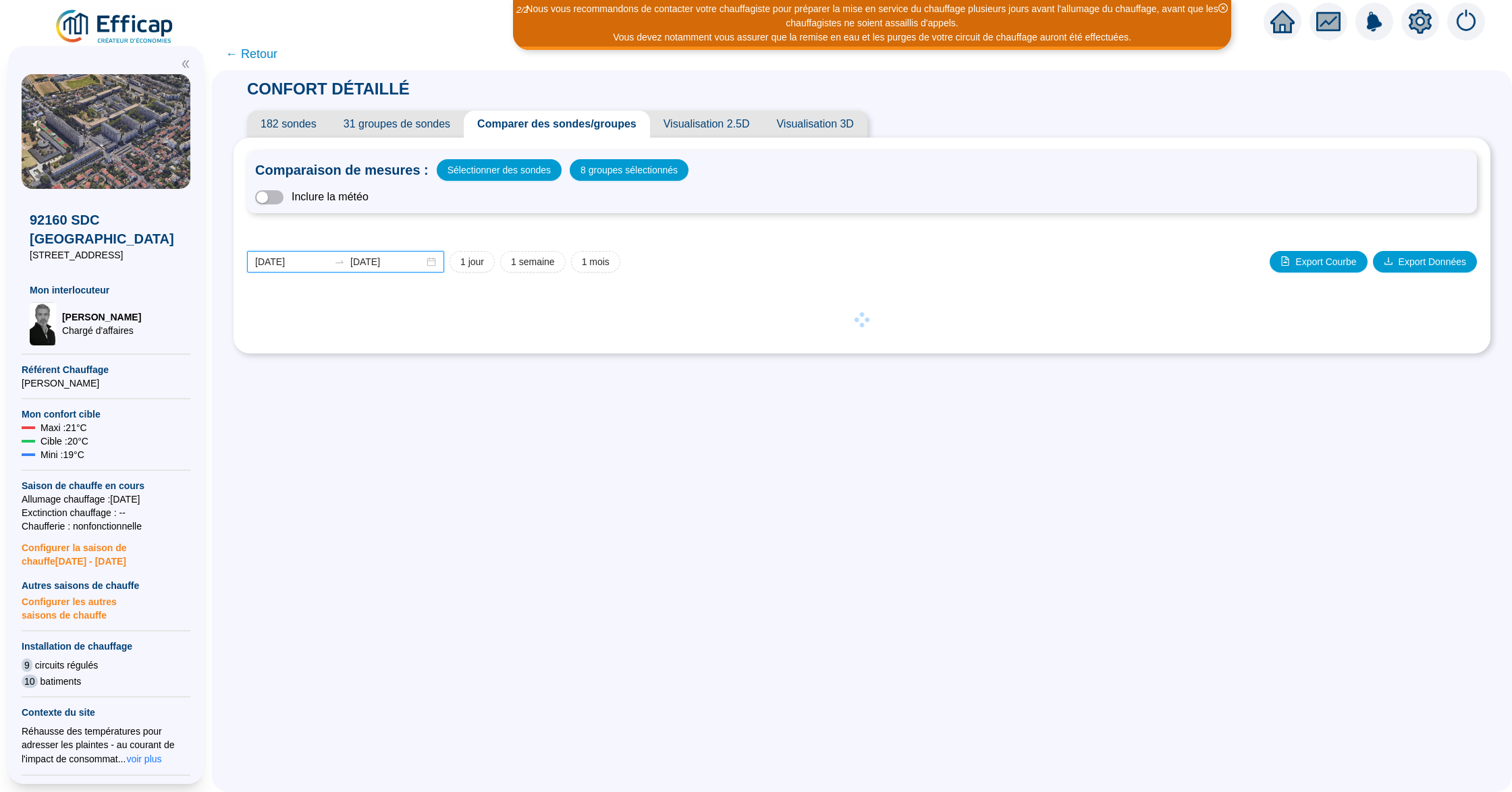
click at [306, 265] on input "[DATE]" at bounding box center [292, 263] width 74 height 14
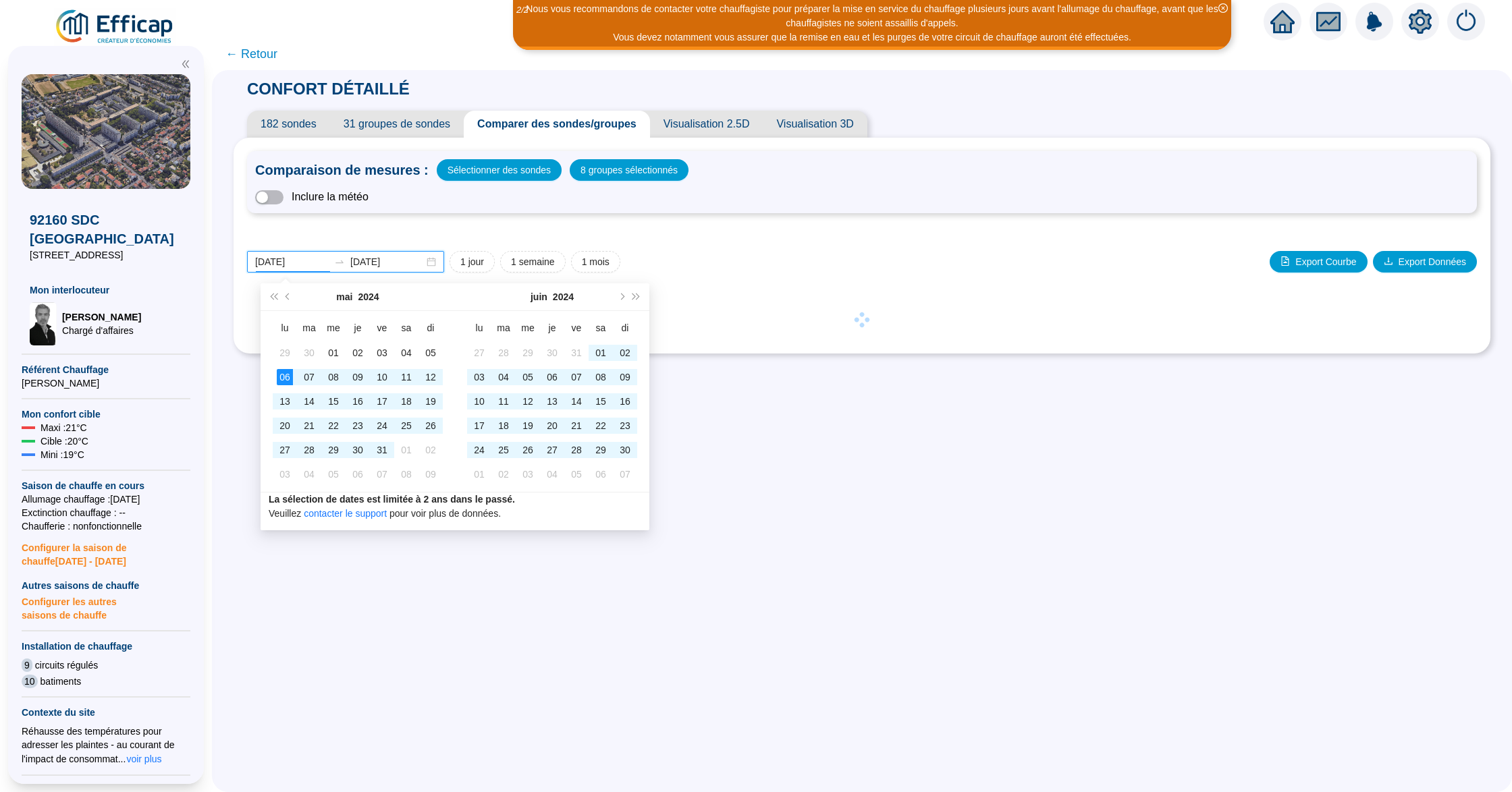
click at [299, 260] on input "[DATE]" at bounding box center [292, 263] width 74 height 14
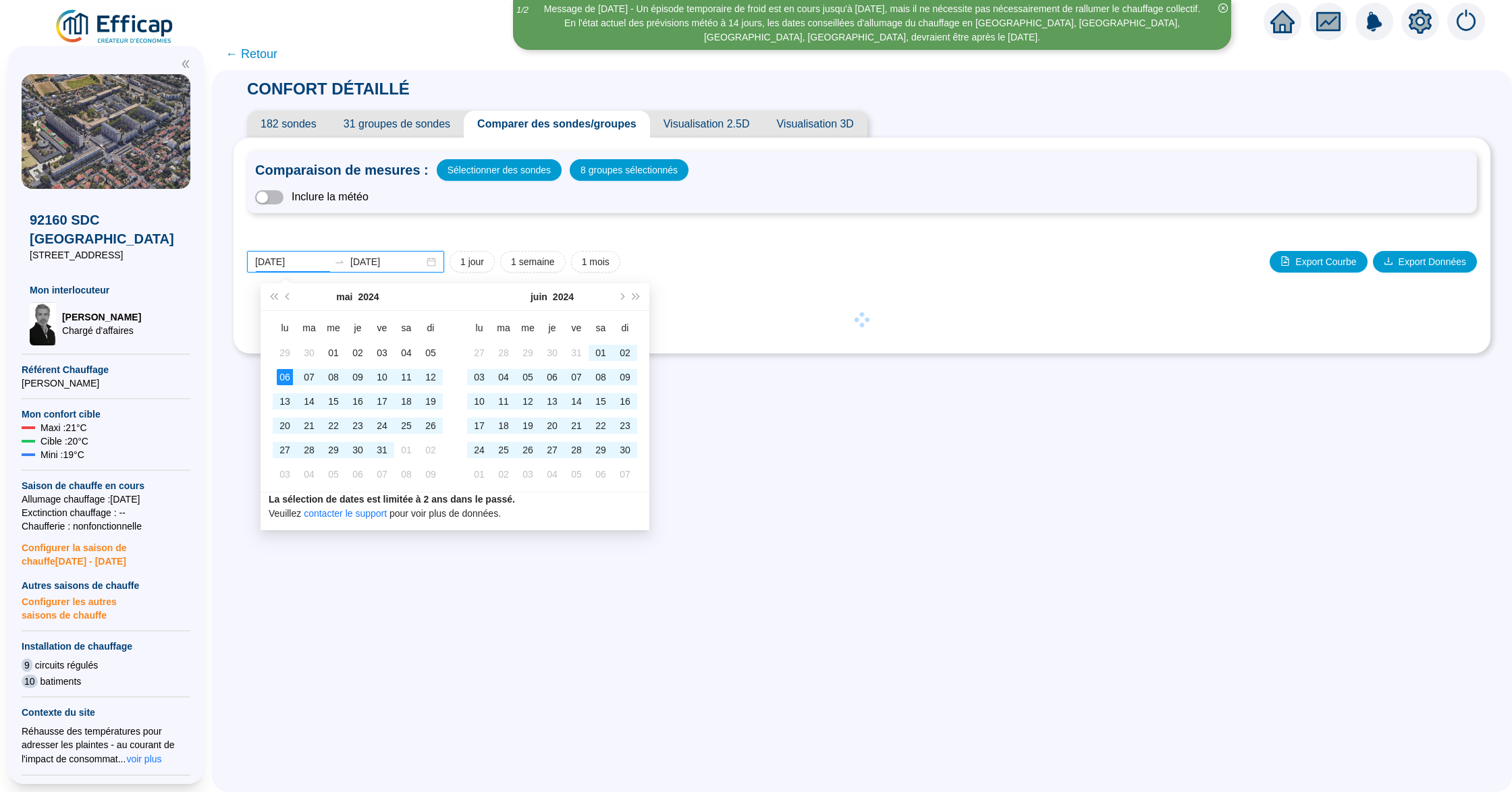
click at [303, 263] on input "[DATE]" at bounding box center [292, 263] width 74 height 14
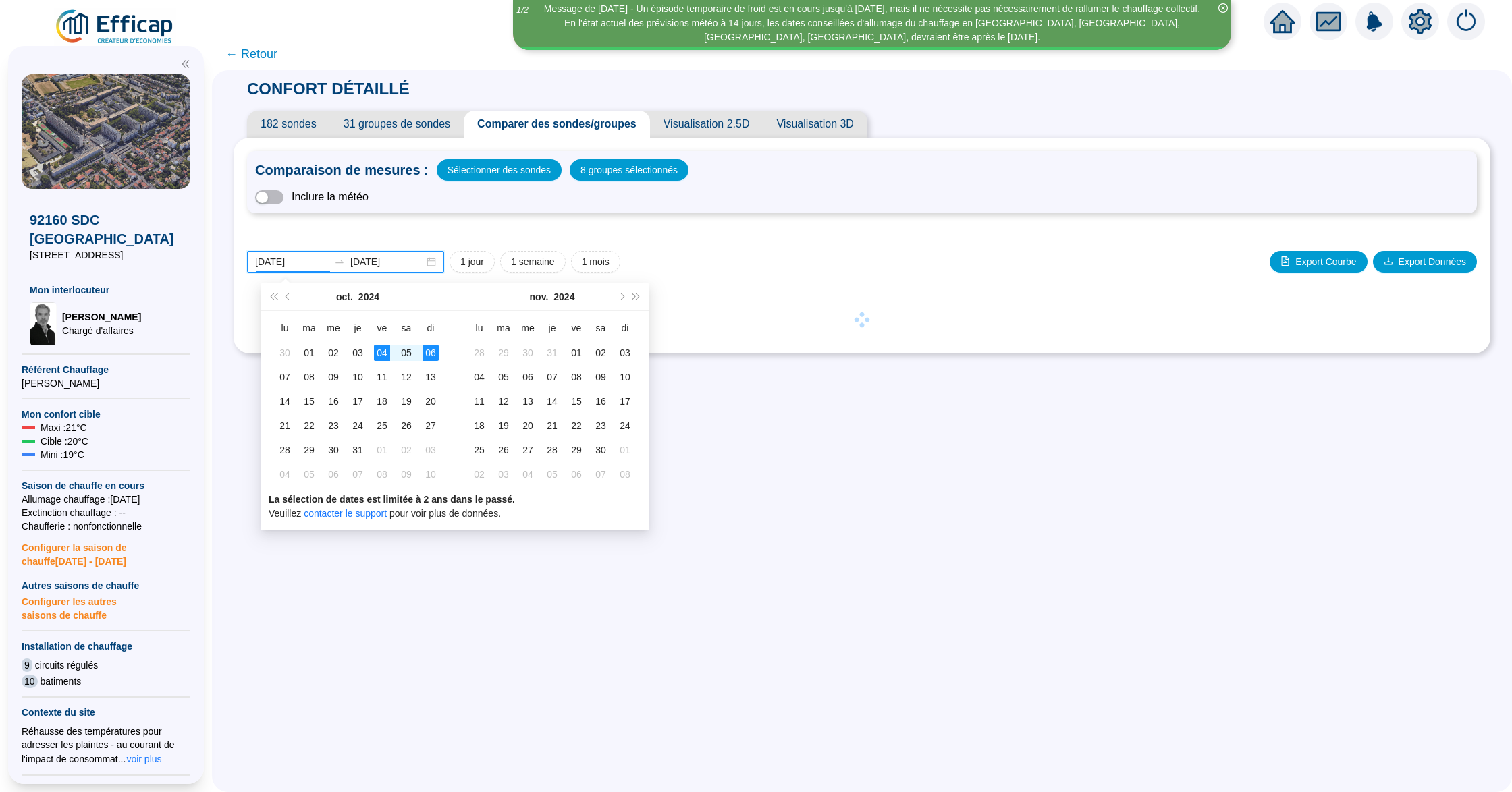
click at [322, 263] on input "2024-10-06" at bounding box center [292, 263] width 74 height 14
type input "[DATE]"
click at [386, 263] on input "[DATE]" at bounding box center [387, 263] width 74 height 14
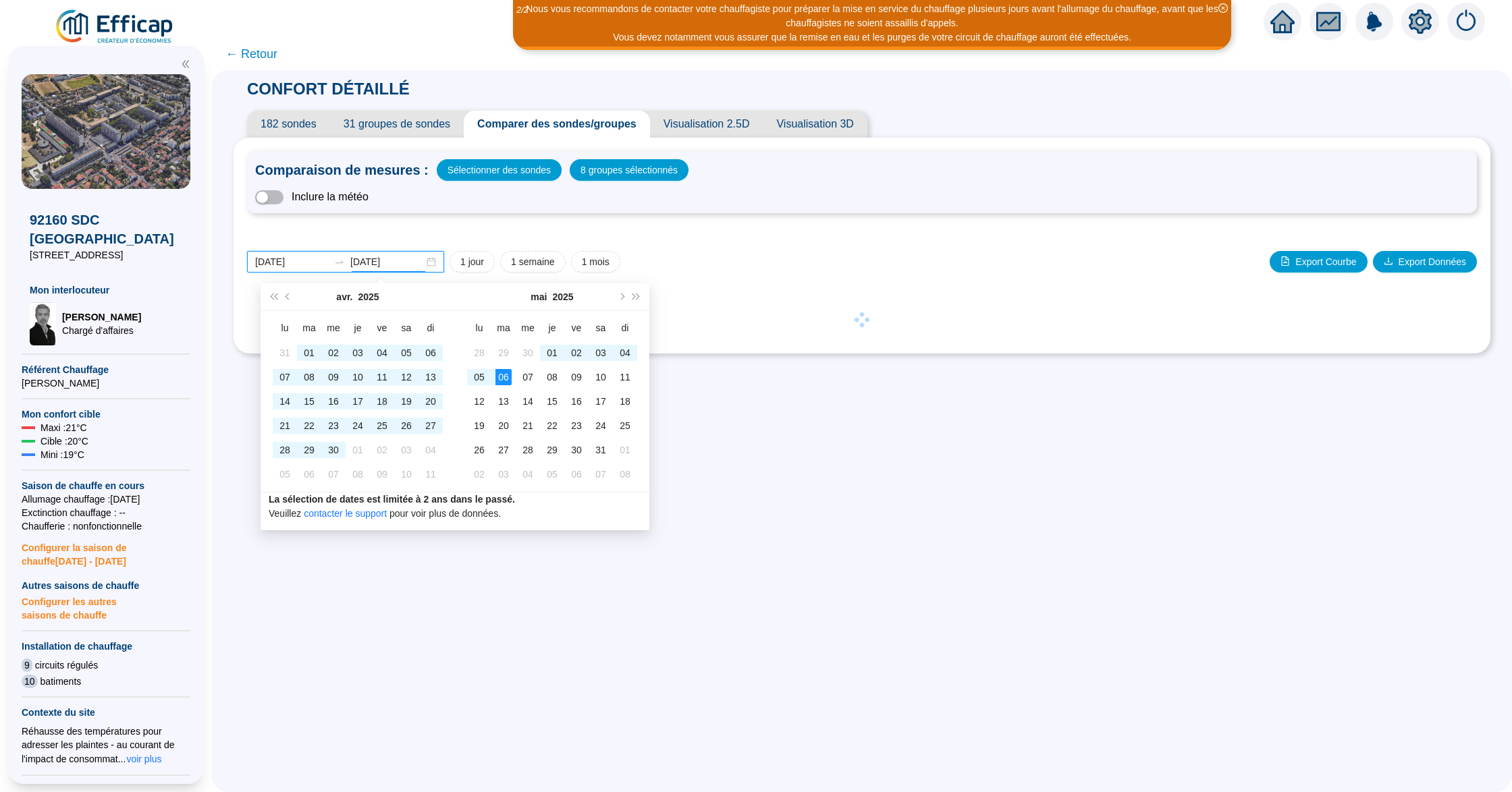
type input "2025-05-06"
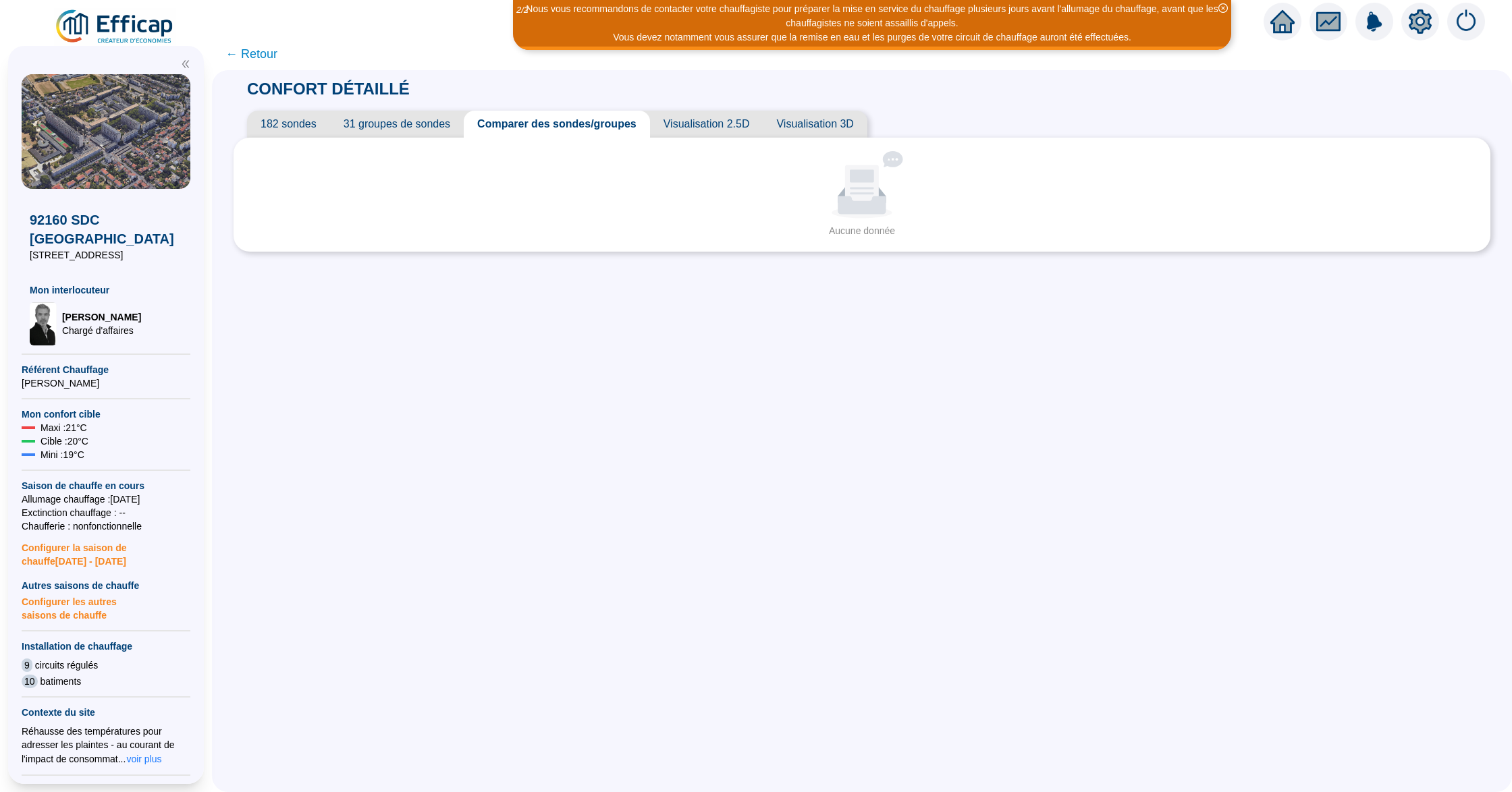
click at [567, 176] on div "Aucune donnée" at bounding box center [862, 185] width 1219 height 68
click at [268, 58] on span "← Retour" at bounding box center [251, 54] width 52 height 19
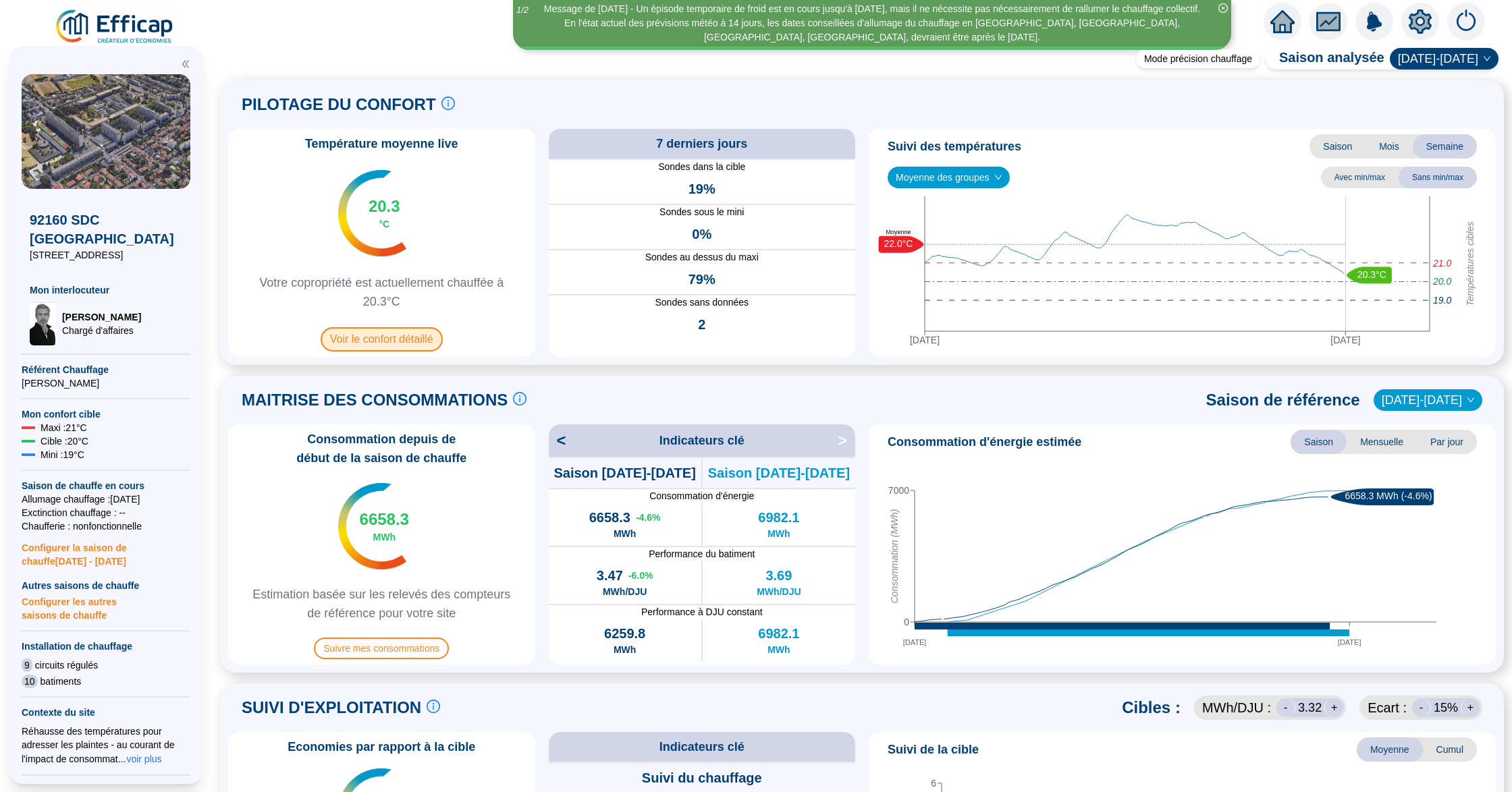
click at [392, 349] on span "Voir le confort détaillé" at bounding box center [381, 340] width 122 height 25
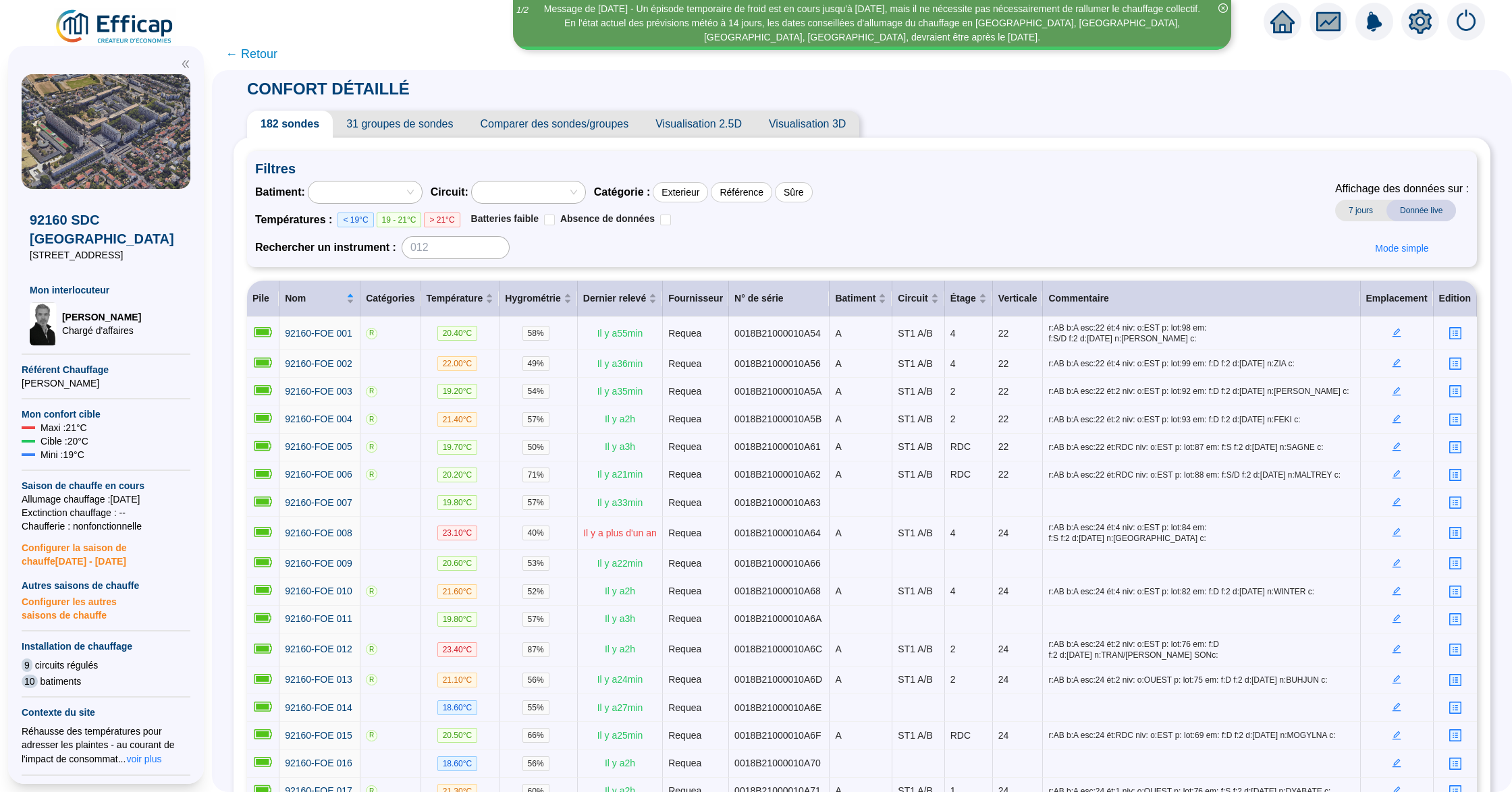
click at [527, 120] on span "Comparer des sondes/groupes" at bounding box center [554, 123] width 175 height 27
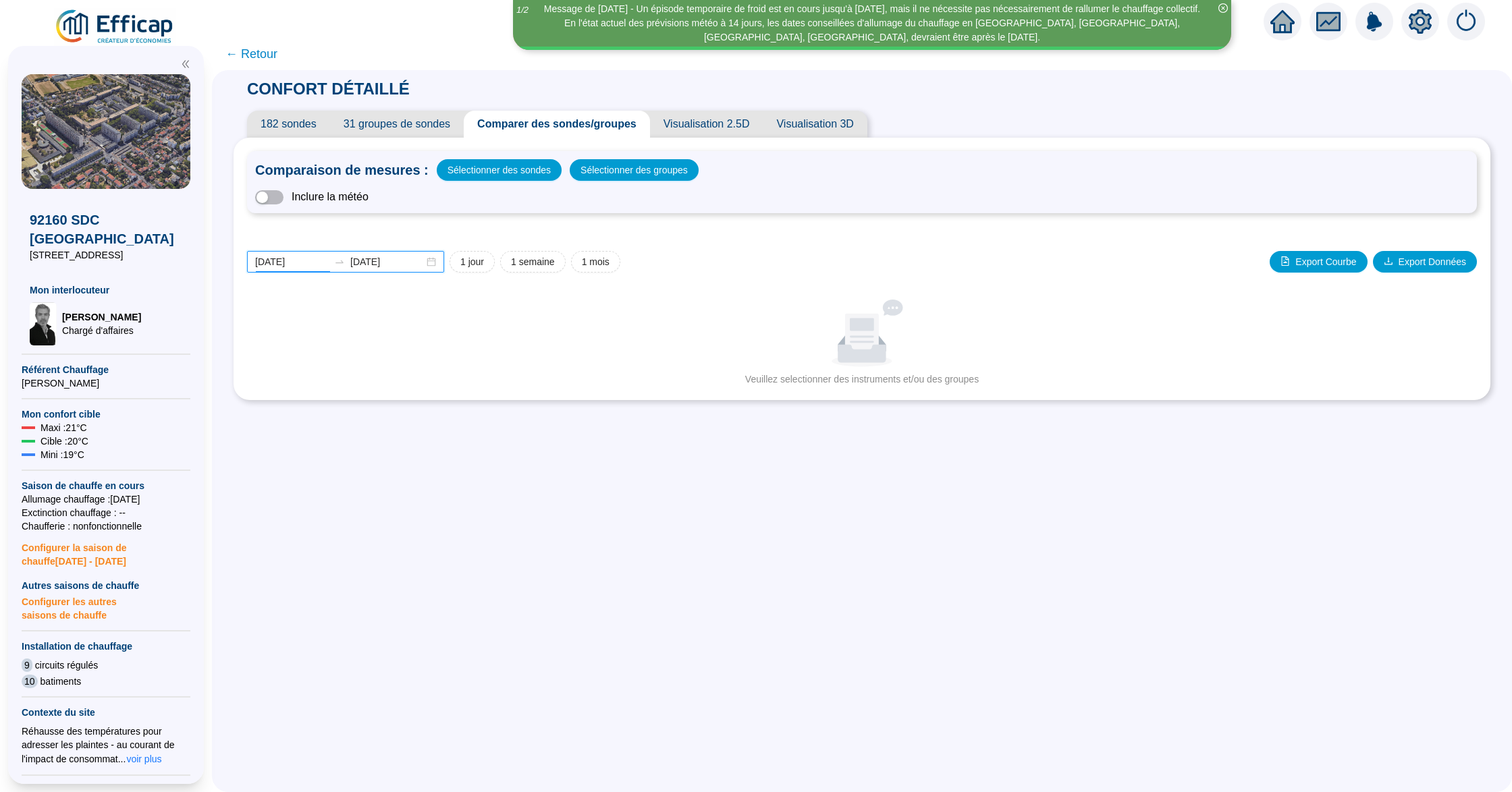
click at [325, 263] on input "2025-09-16" at bounding box center [292, 263] width 74 height 14
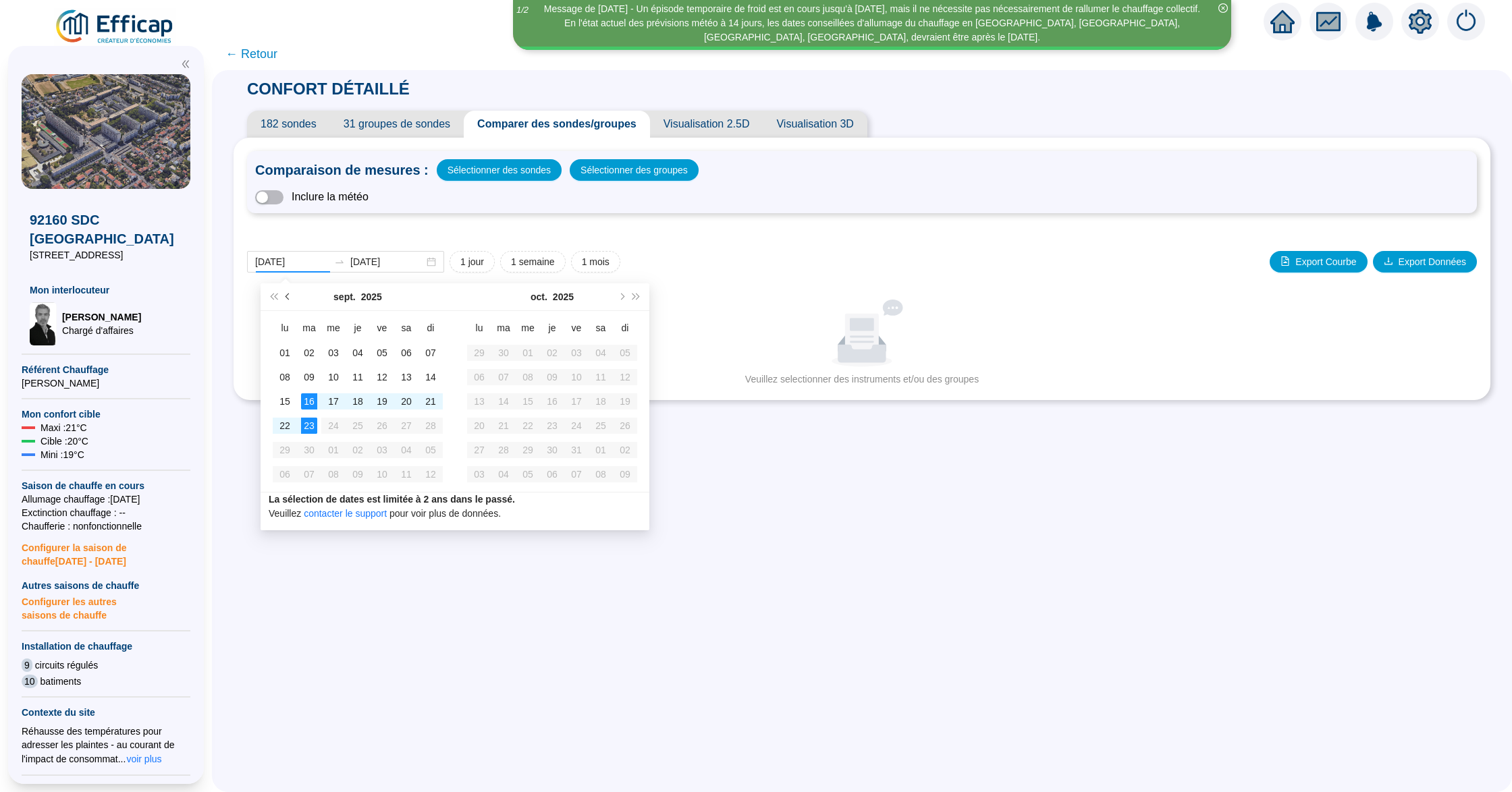
click at [286, 297] on span "Mois précédent (PageUp)" at bounding box center [289, 296] width 6 height 6
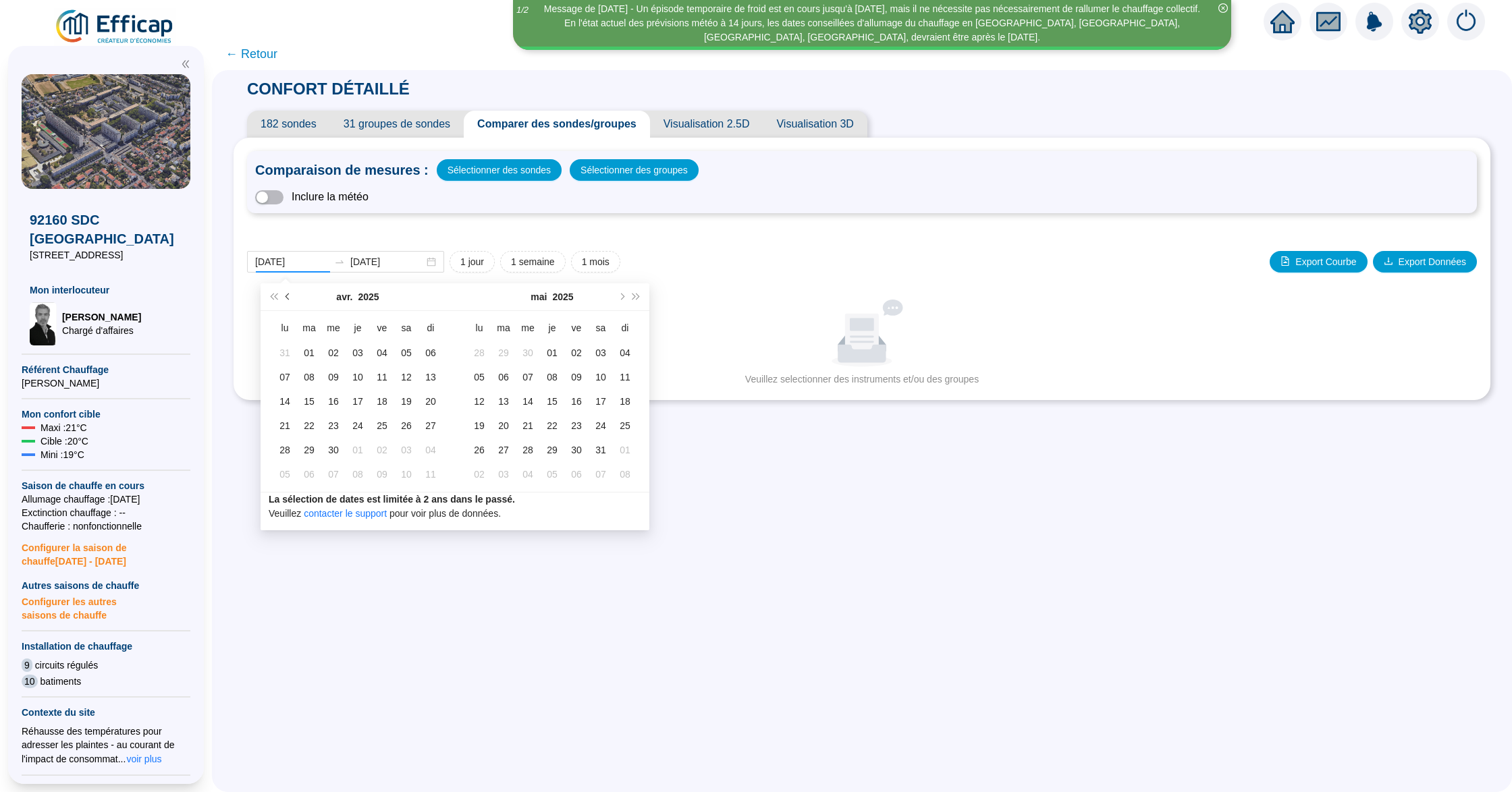
click at [286, 297] on span "Mois précédent (PageUp)" at bounding box center [289, 296] width 6 height 6
click at [286, 298] on span "Mois précédent (PageUp)" at bounding box center [289, 296] width 6 height 6
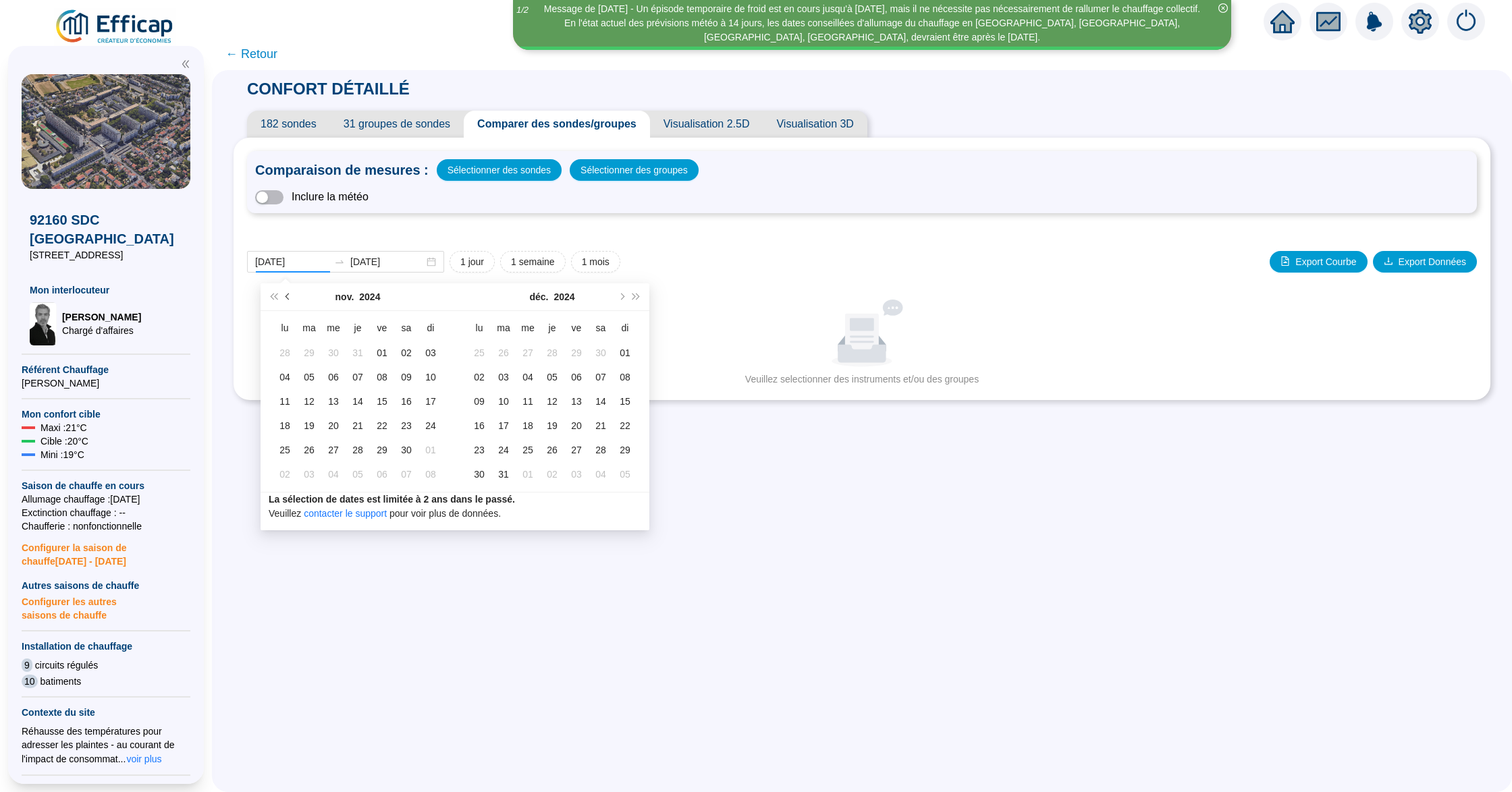
click at [286, 298] on span "Mois précédent (PageUp)" at bounding box center [289, 296] width 6 height 6
type input "[DATE]"
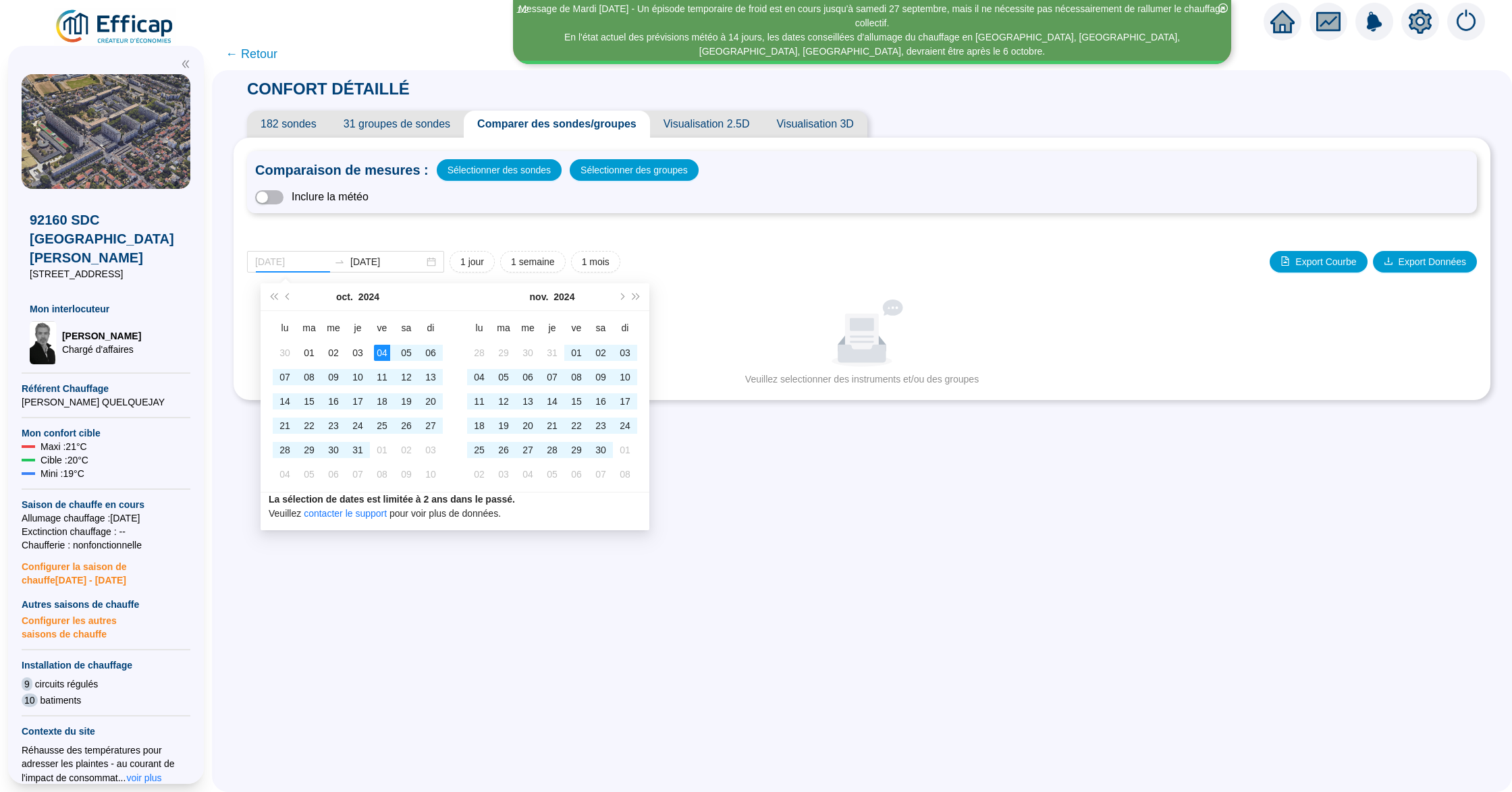
click at [382, 353] on div "04" at bounding box center [382, 353] width 16 height 16
click at [289, 299] on button "Mois précédent (PageUp)" at bounding box center [288, 296] width 15 height 27
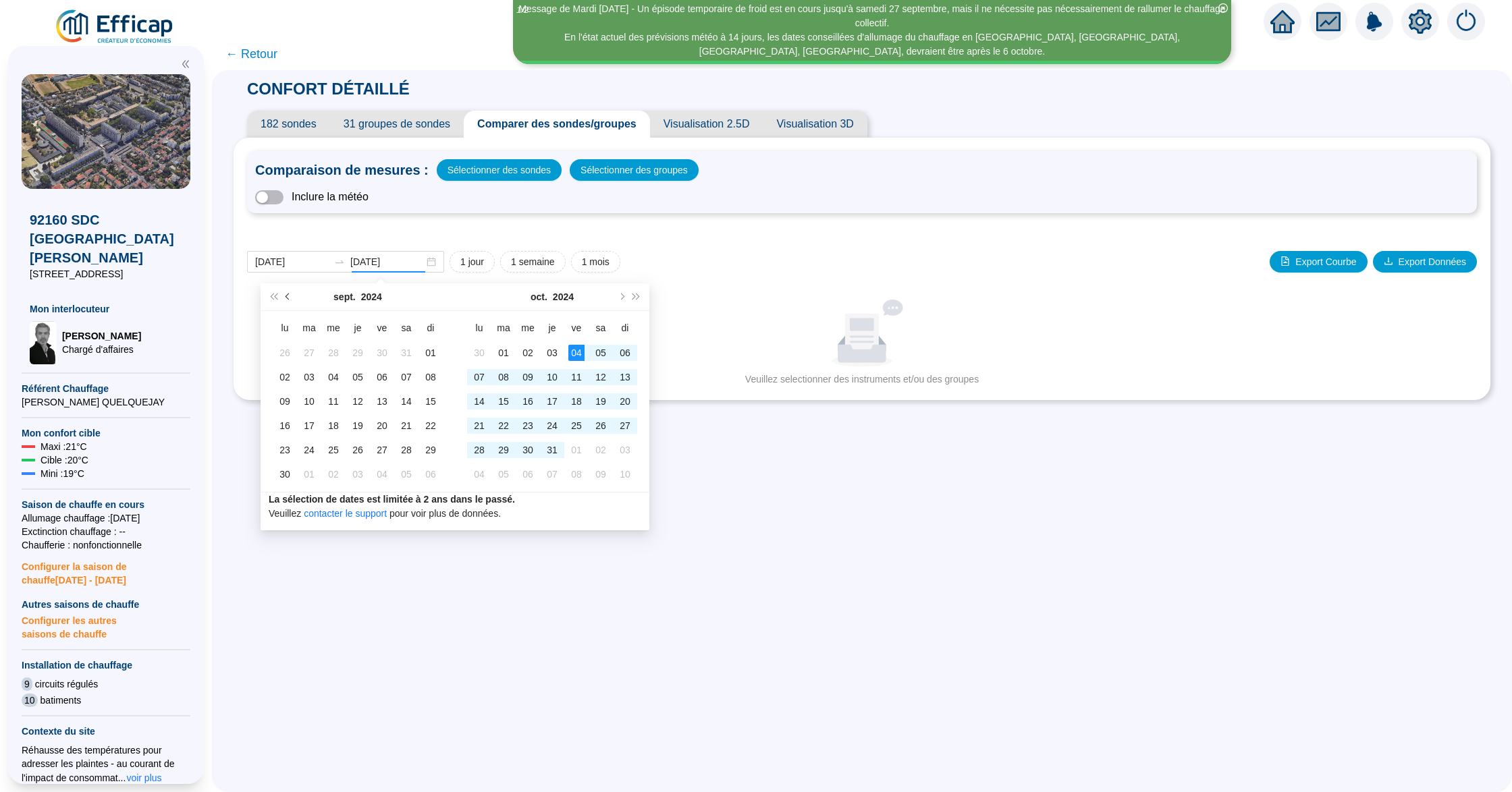
click at [289, 299] on button "Mois précédent (PageUp)" at bounding box center [288, 296] width 15 height 27
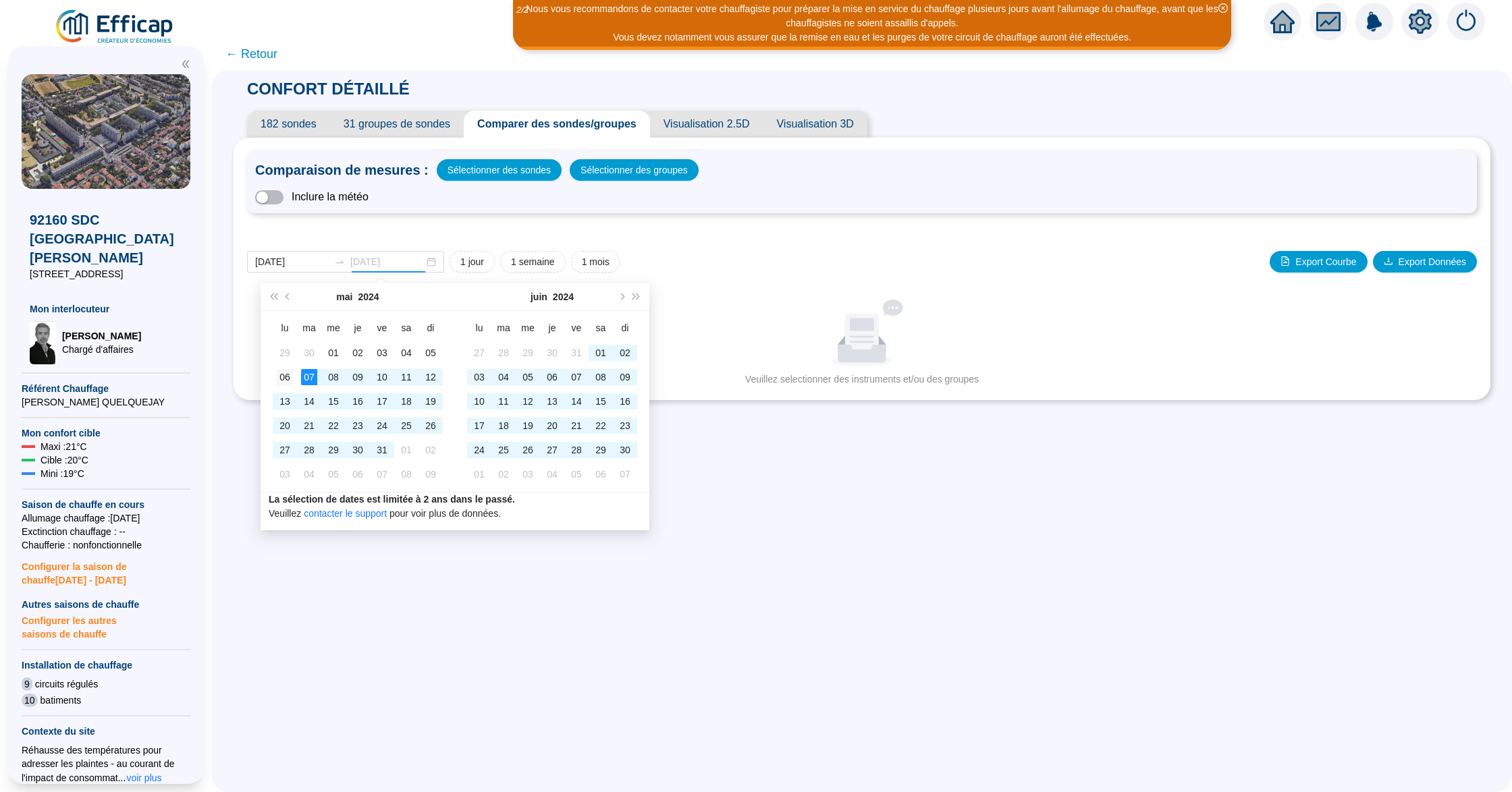
type input "[DATE]"
click at [290, 377] on div "06" at bounding box center [285, 377] width 16 height 16
type input "[DATE]"
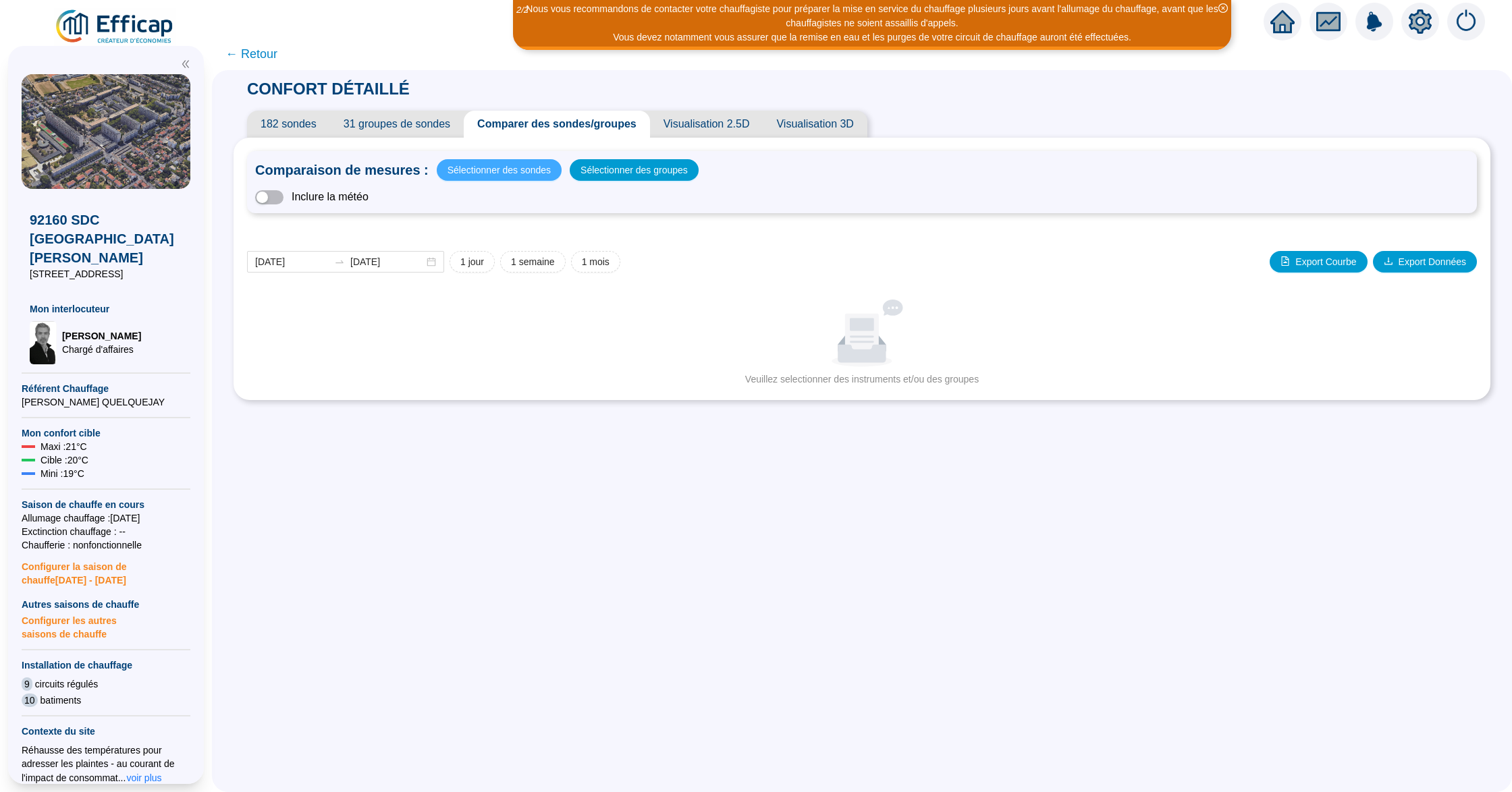
click at [524, 168] on span "Sélectionner des sondes" at bounding box center [498, 170] width 103 height 19
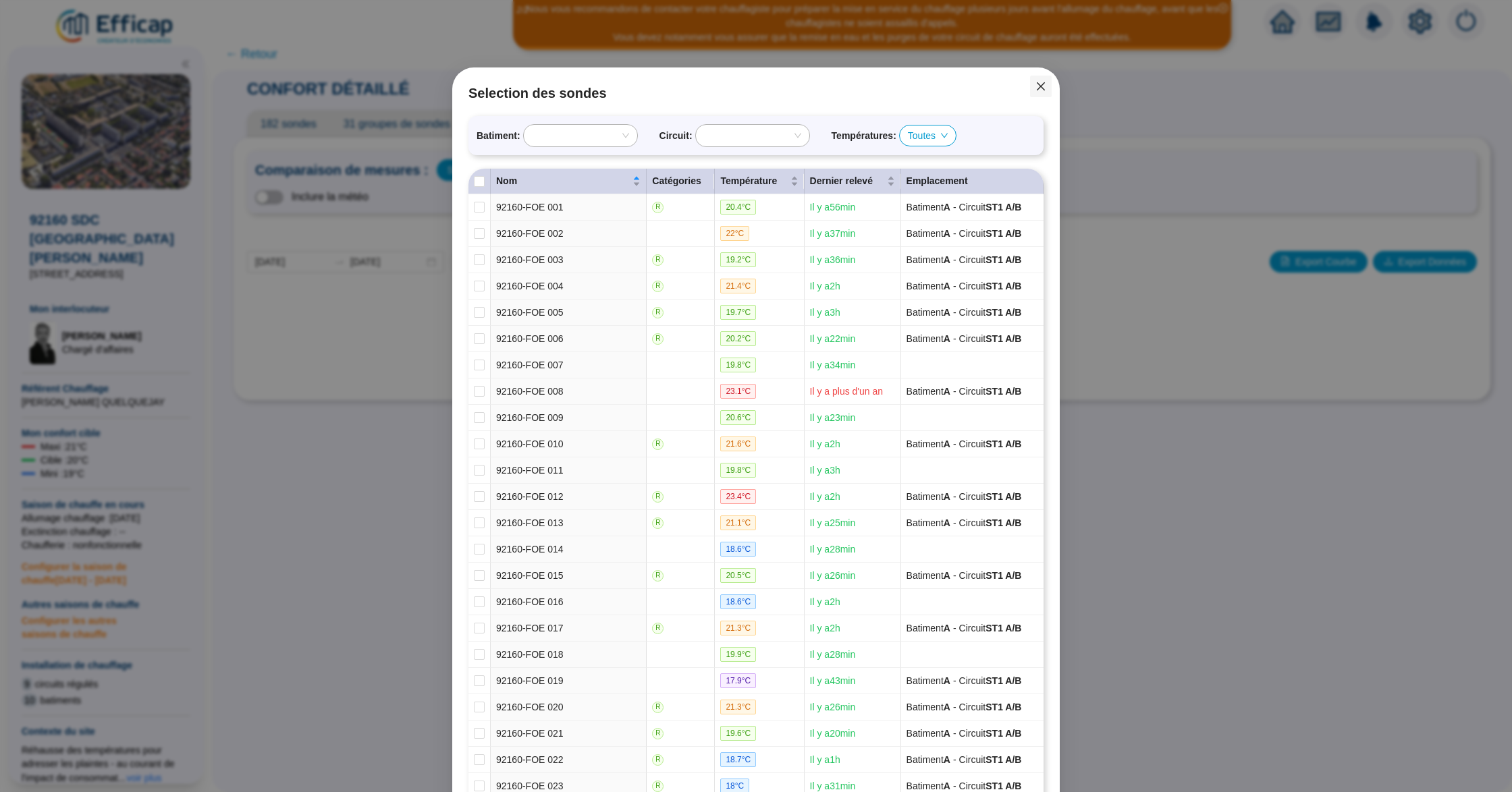
click at [1037, 88] on icon "close" at bounding box center [1040, 86] width 8 height 8
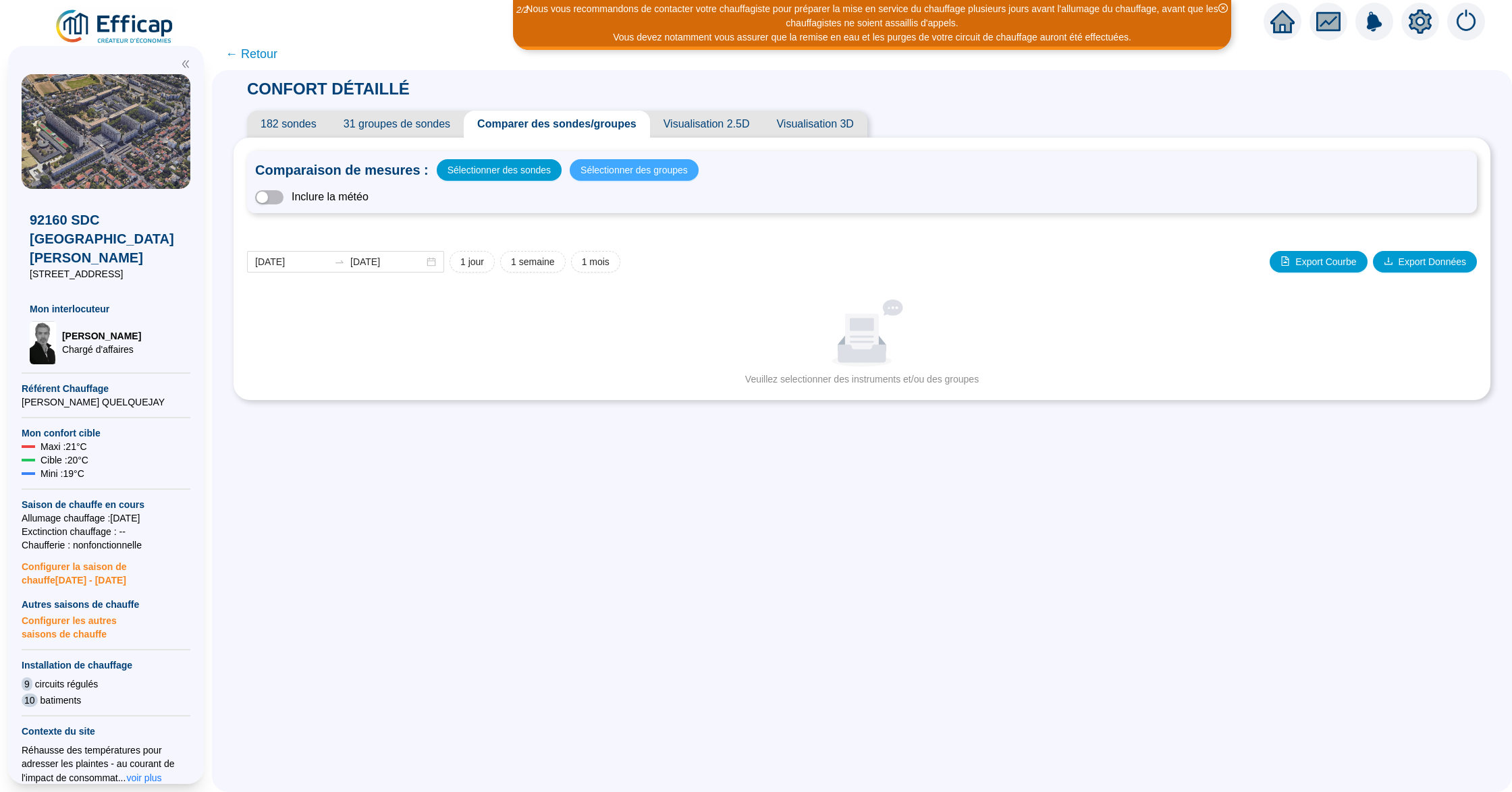
click at [638, 171] on span "Sélectionner des groupes" at bounding box center [634, 170] width 107 height 19
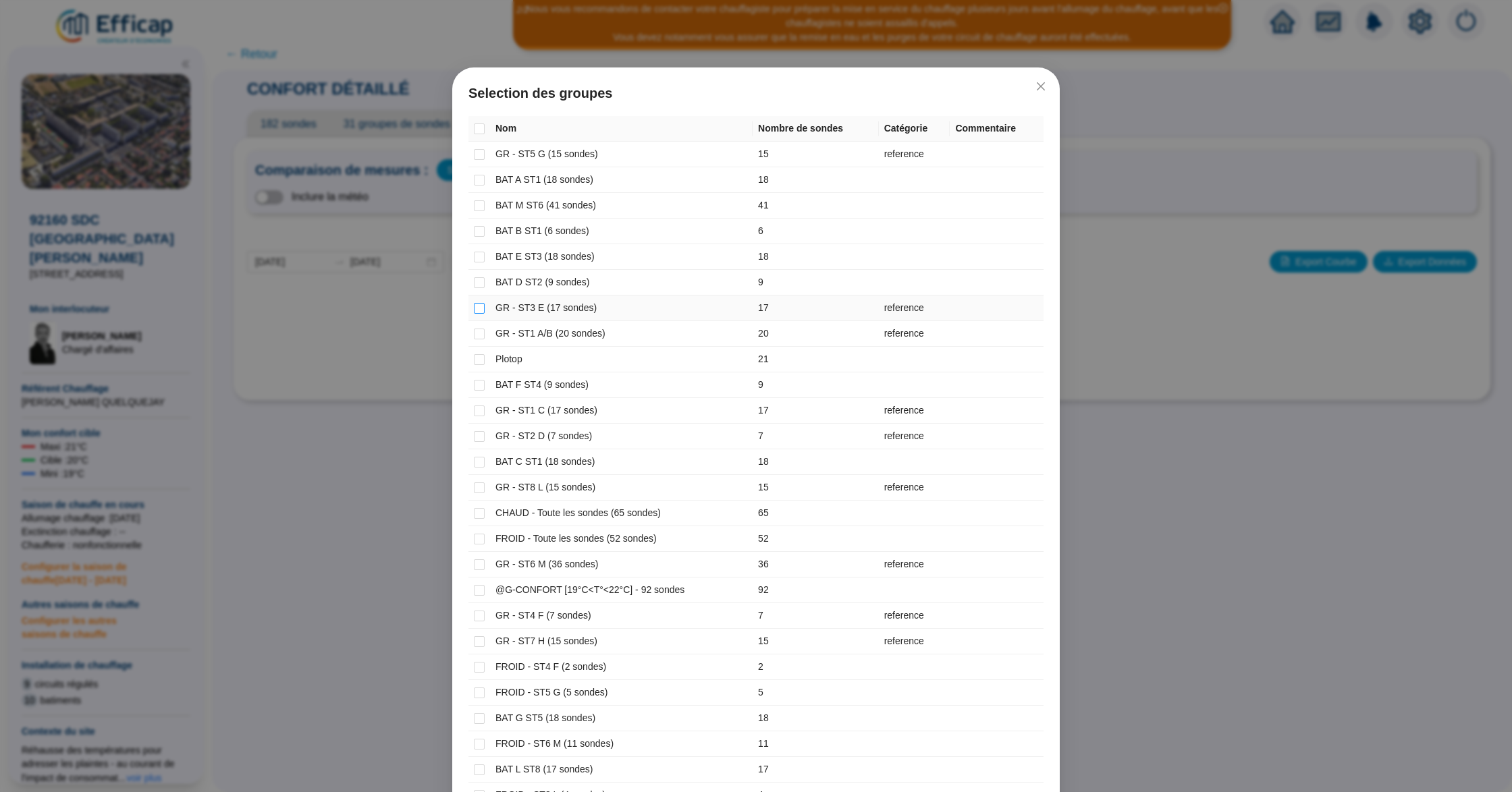
click at [474, 311] on input "checkbox" at bounding box center [479, 308] width 11 height 11
checkbox input "true"
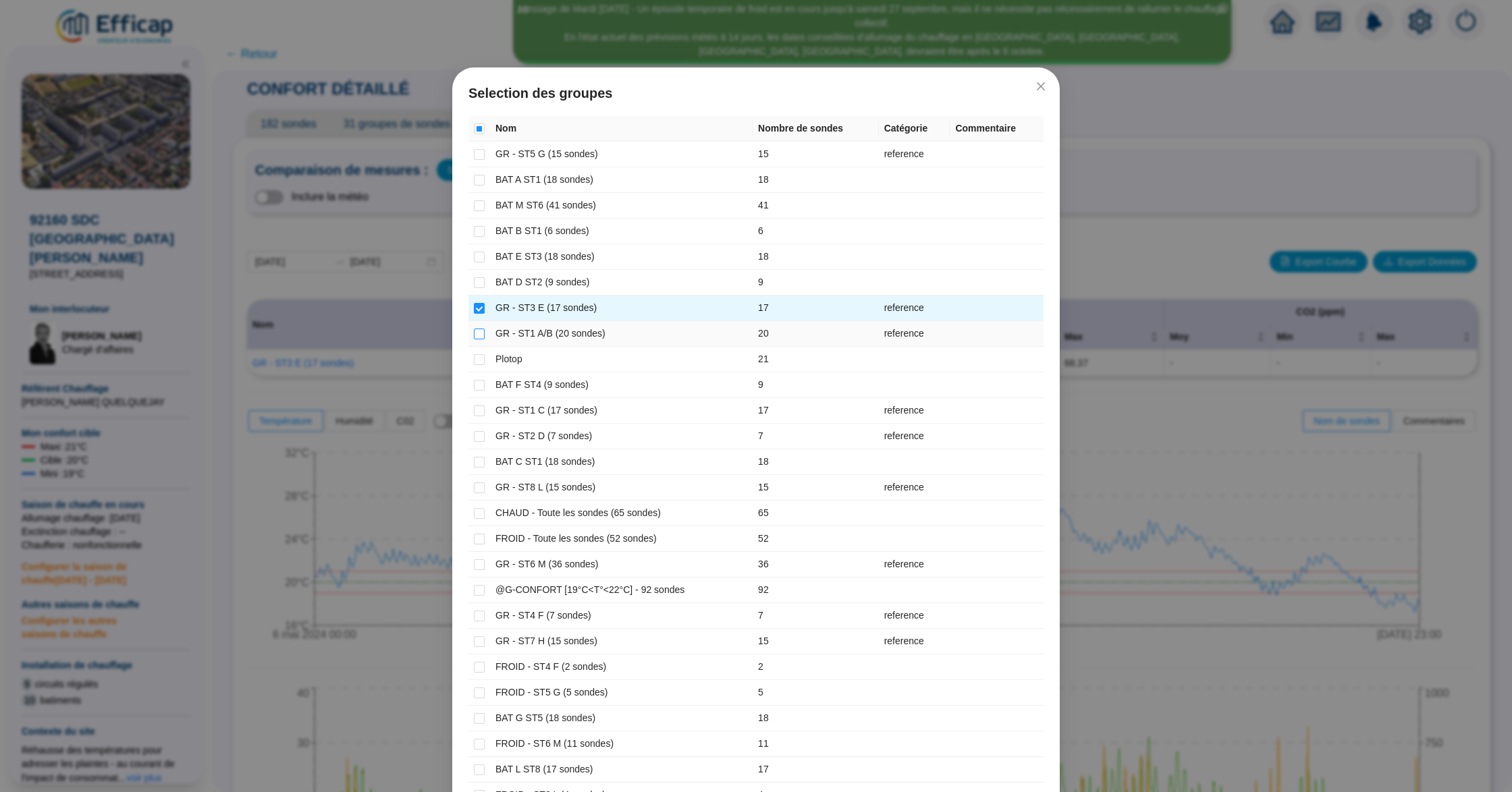
click at [475, 333] on input "checkbox" at bounding box center [479, 334] width 11 height 11
checkbox input "true"
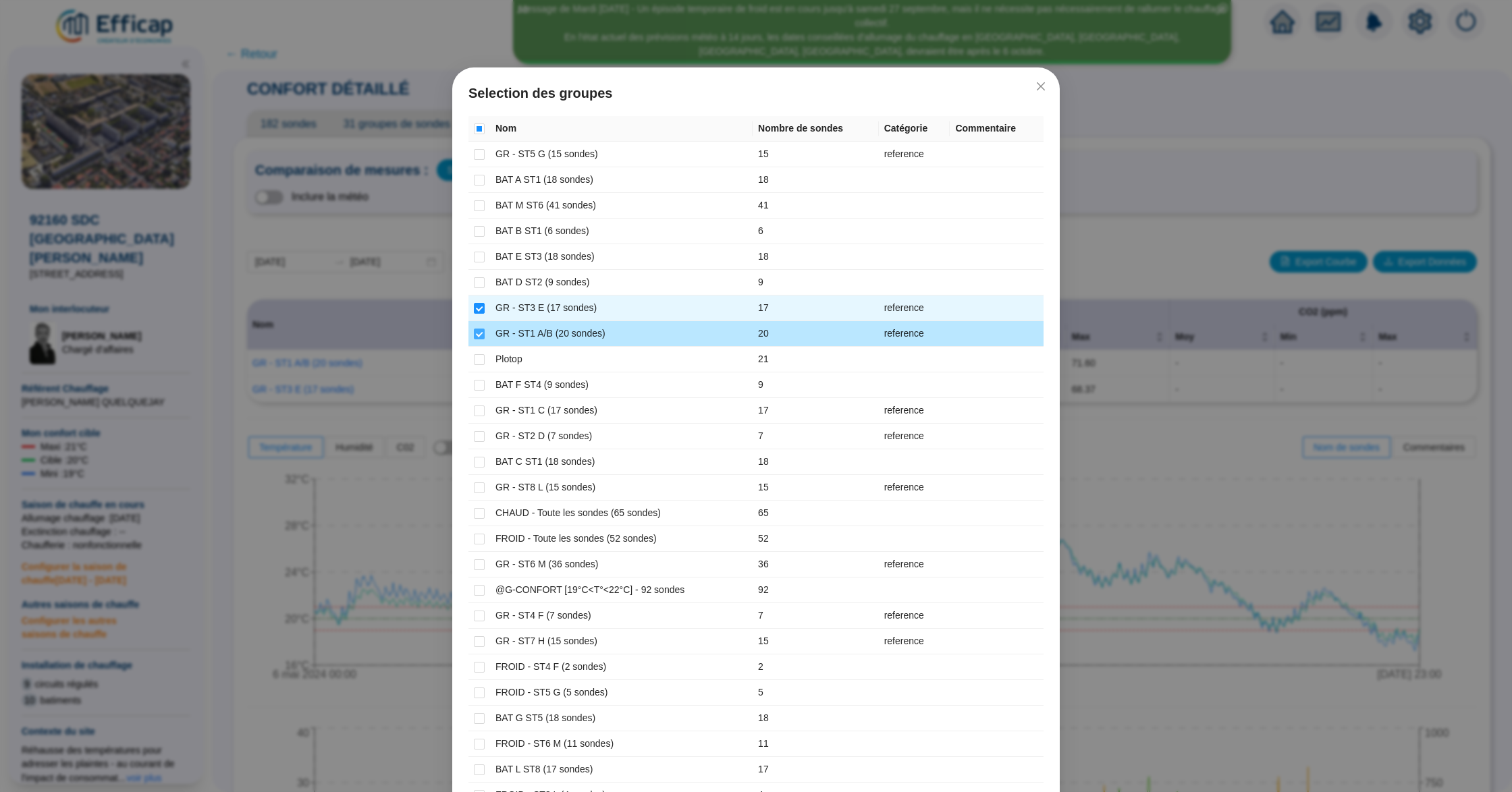
scroll to position [89, 0]
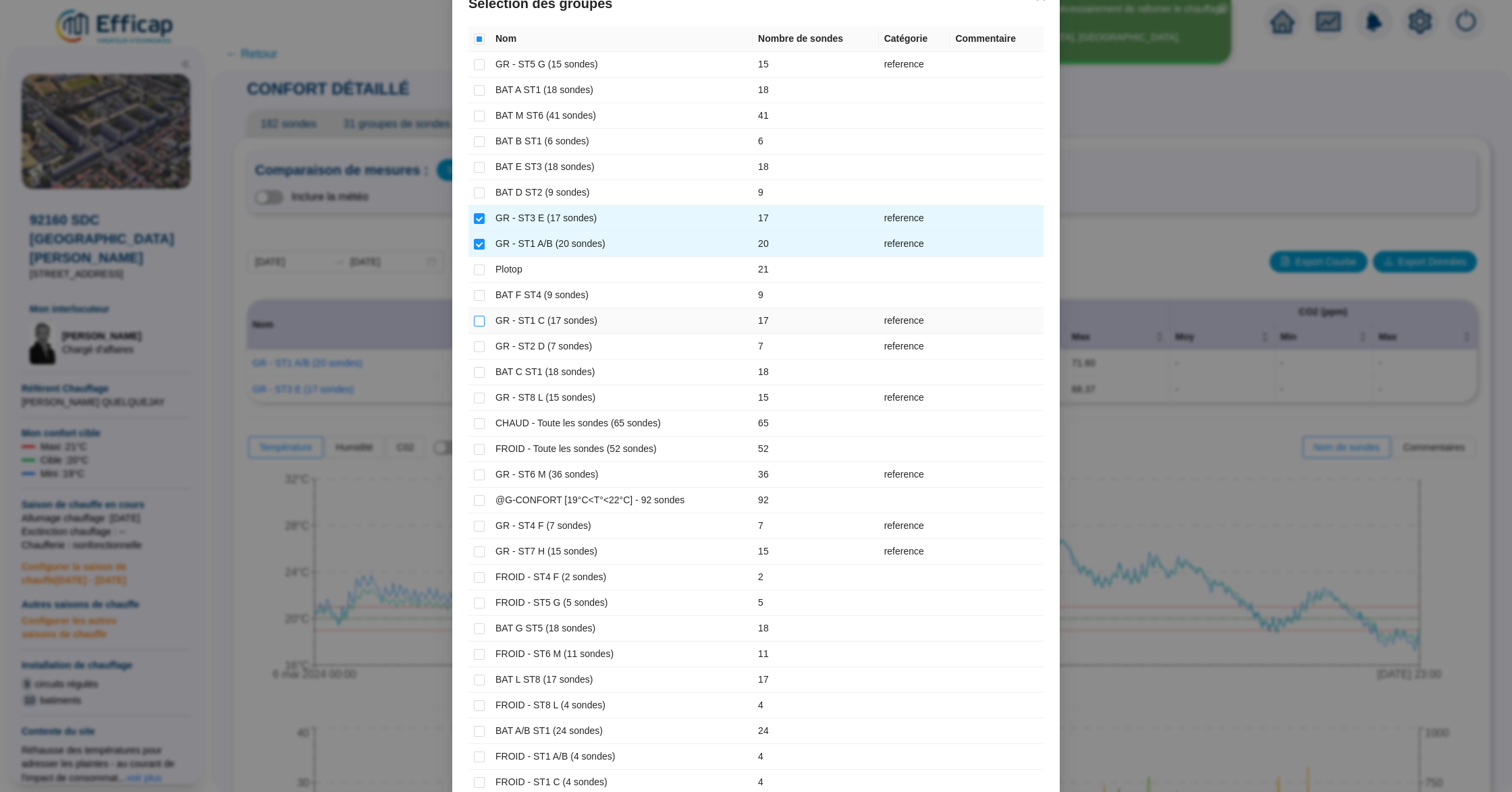
click at [474, 322] on input "checkbox" at bounding box center [479, 321] width 11 height 11
checkbox input "true"
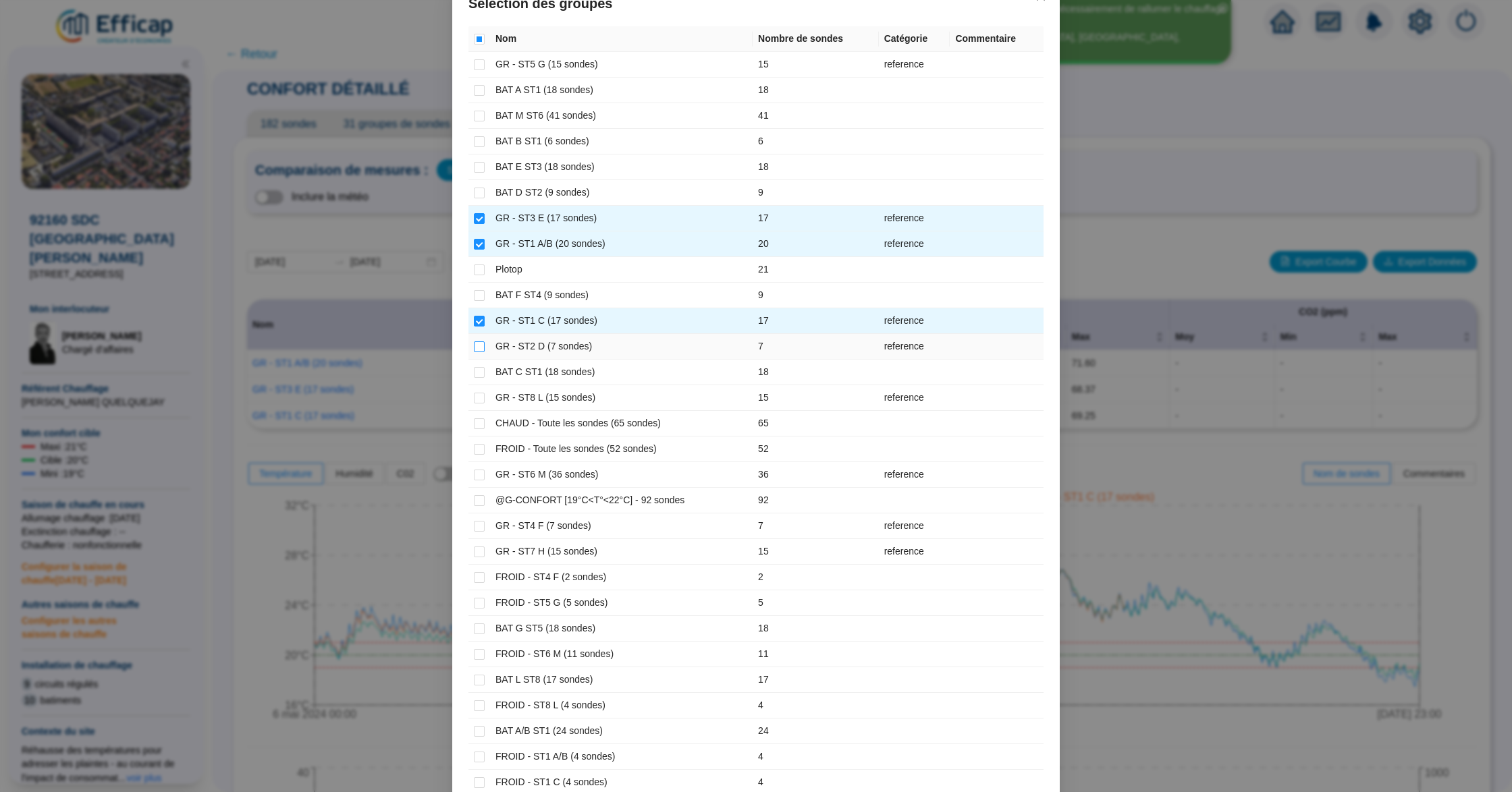
click at [474, 348] on input "checkbox" at bounding box center [479, 346] width 11 height 11
